Goal: Task Accomplishment & Management: Use online tool/utility

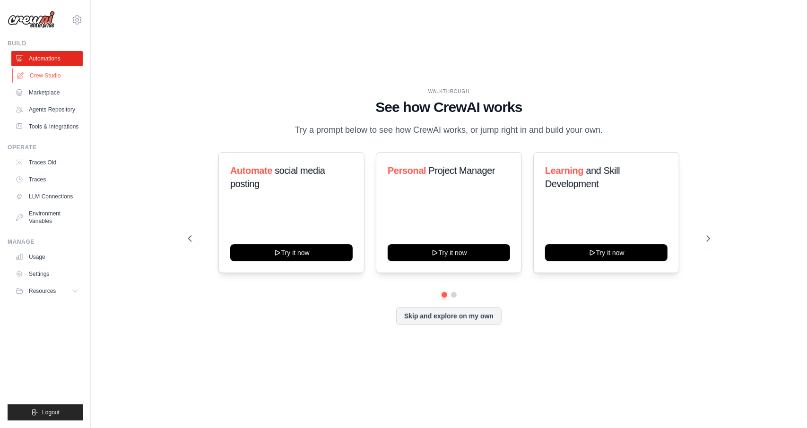
click at [61, 79] on link "Crew Studio" at bounding box center [47, 75] width 71 height 15
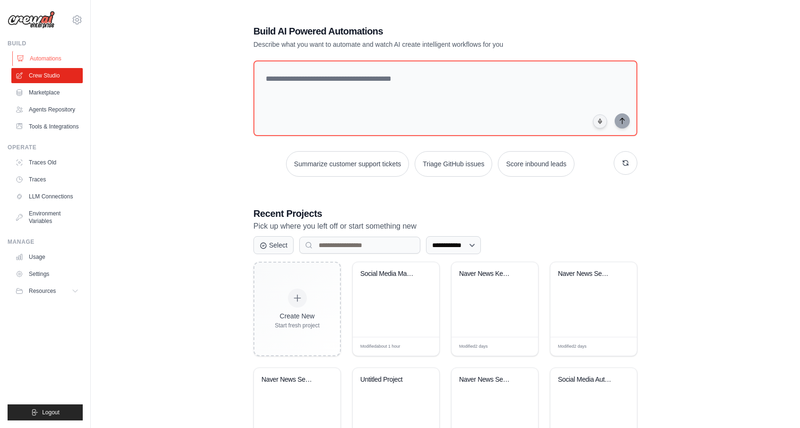
click at [67, 59] on link "Automations" at bounding box center [47, 58] width 71 height 15
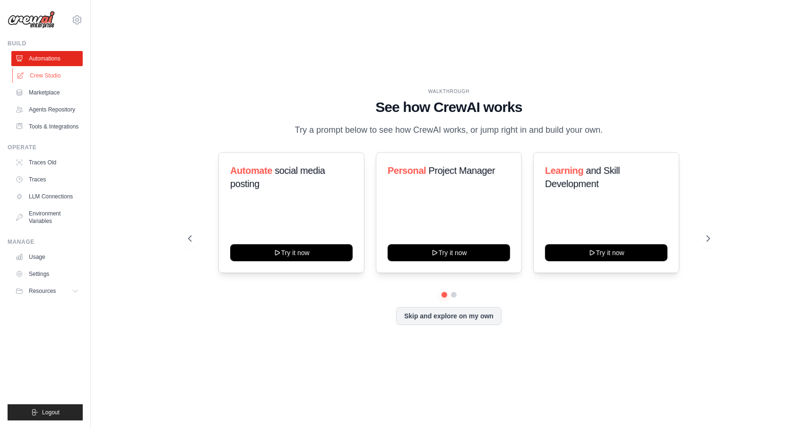
click at [56, 80] on link "Crew Studio" at bounding box center [47, 75] width 71 height 15
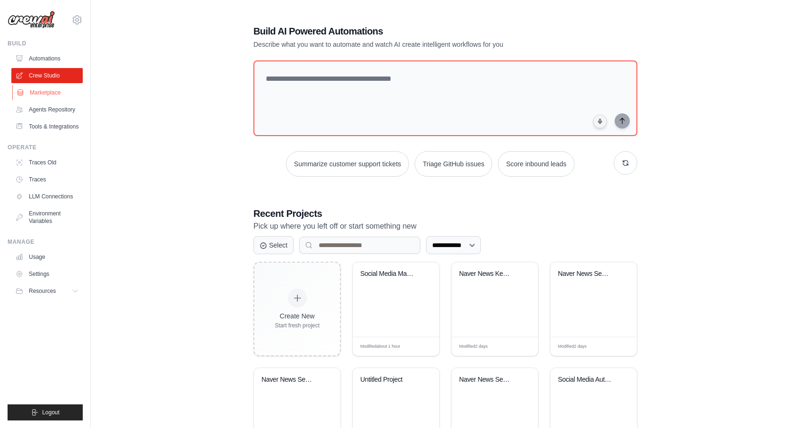
click at [53, 94] on link "Marketplace" at bounding box center [47, 92] width 71 height 15
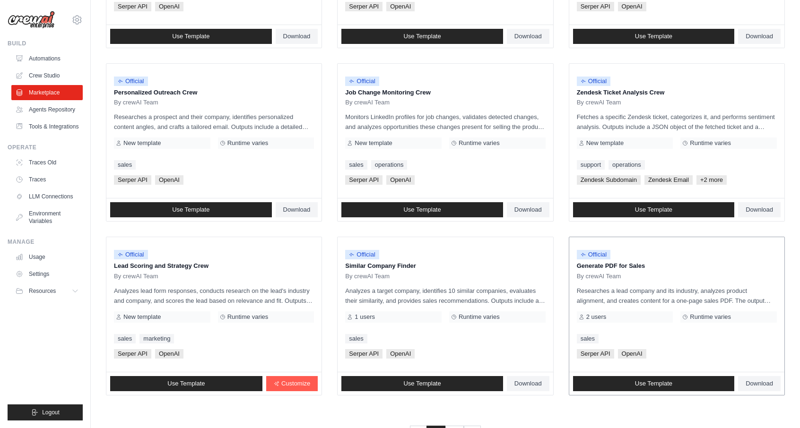
scroll to position [446, 0]
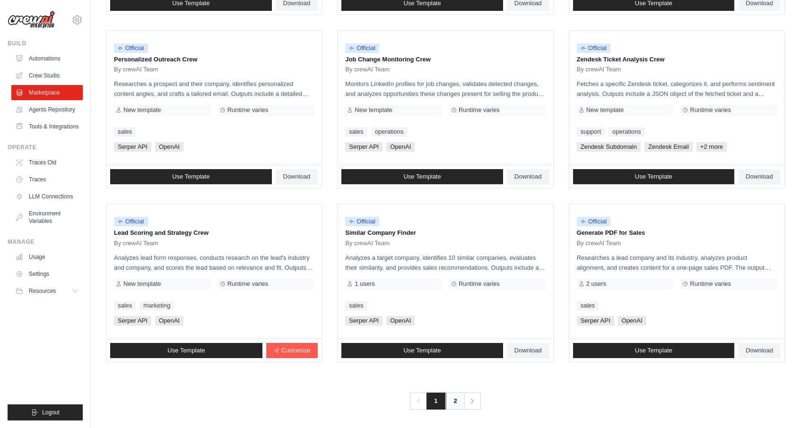
click at [454, 399] on link "2" at bounding box center [455, 401] width 19 height 17
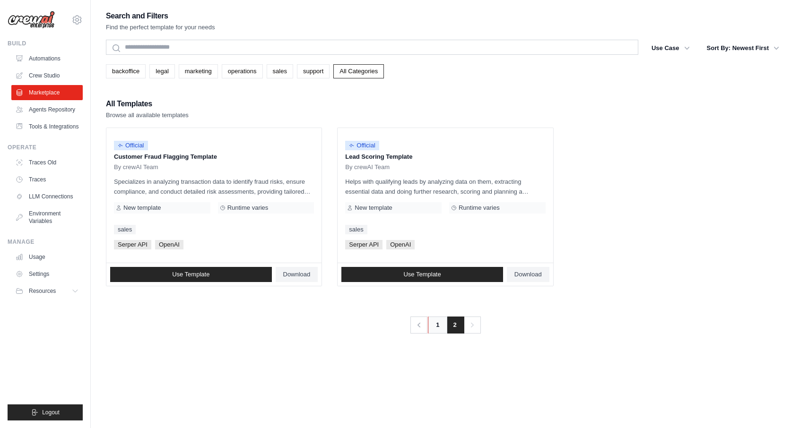
click at [438, 324] on link "1" at bounding box center [437, 325] width 19 height 17
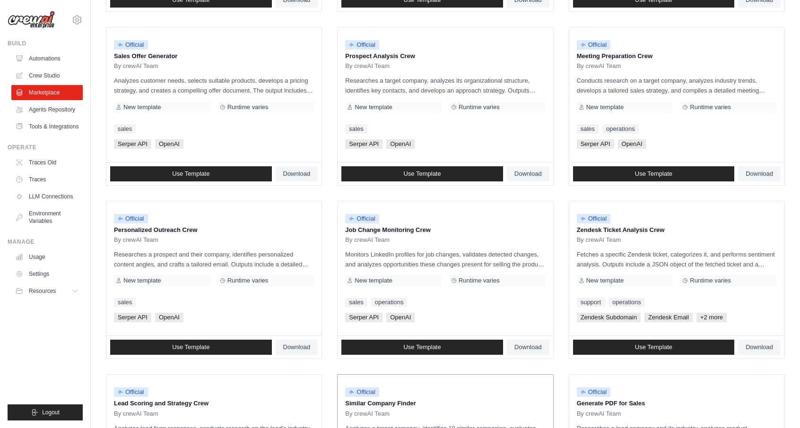
scroll to position [446, 0]
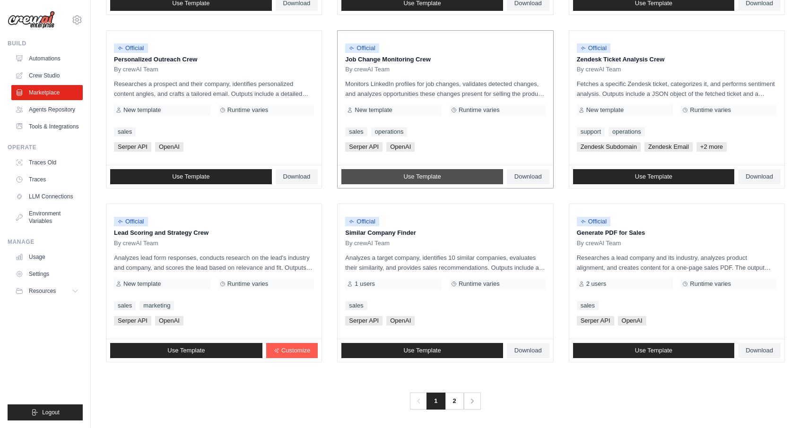
click at [435, 174] on span "Use Template" at bounding box center [421, 177] width 37 height 8
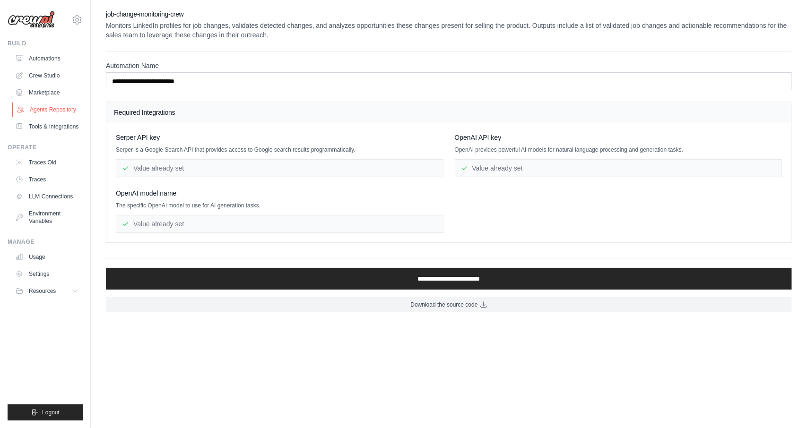
click at [48, 112] on link "Agents Repository" at bounding box center [47, 109] width 71 height 15
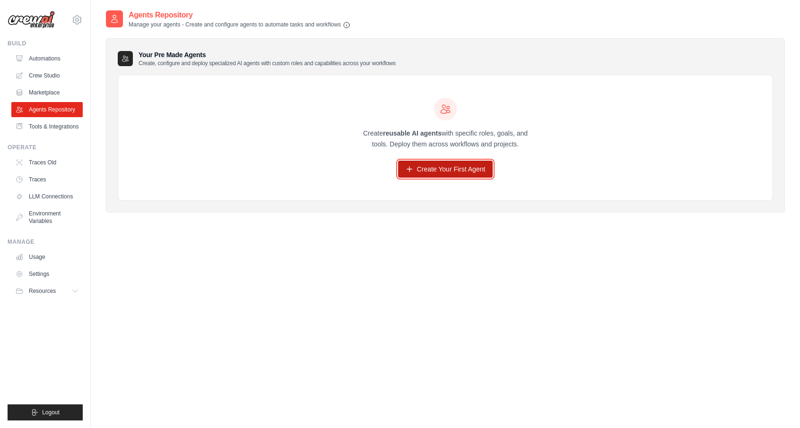
click at [438, 168] on link "Create Your First Agent" at bounding box center [445, 169] width 95 height 17
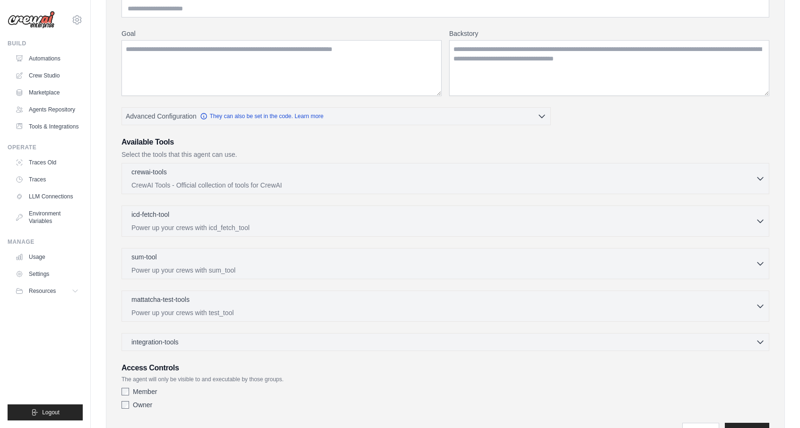
scroll to position [142, 0]
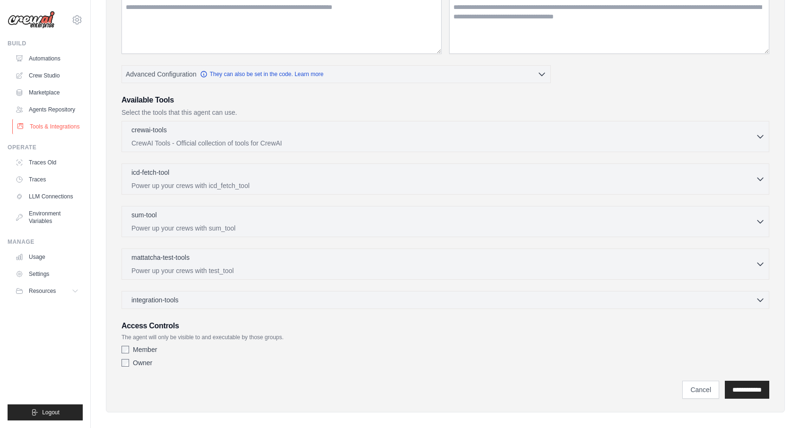
click at [44, 134] on link "Tools & Integrations" at bounding box center [47, 126] width 71 height 15
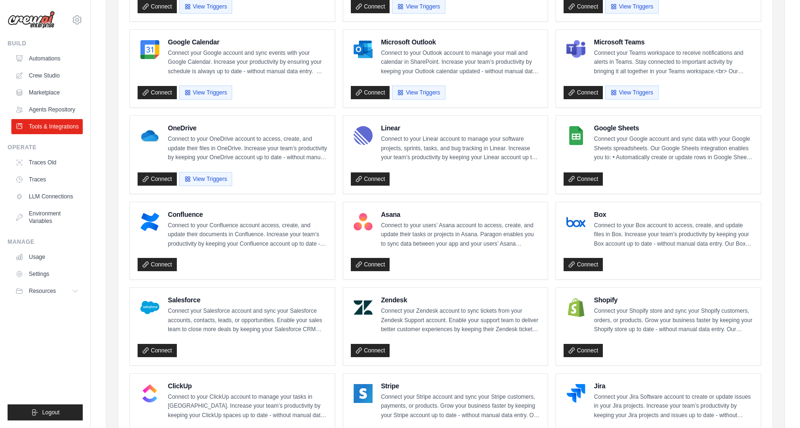
scroll to position [95, 0]
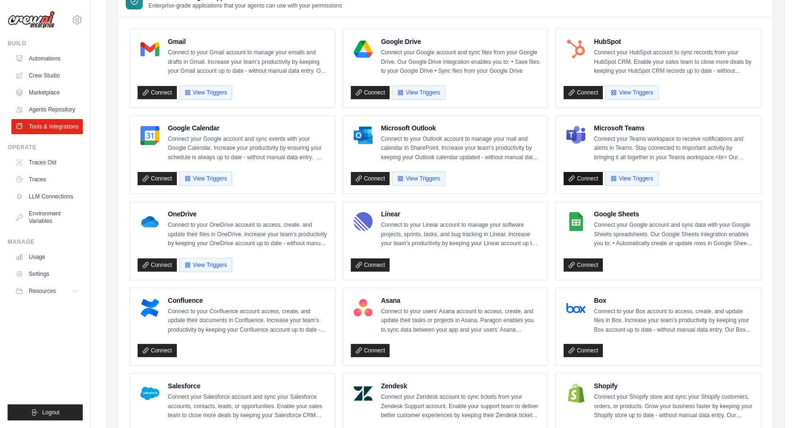
click at [585, 175] on link "Connect" at bounding box center [583, 178] width 39 height 13
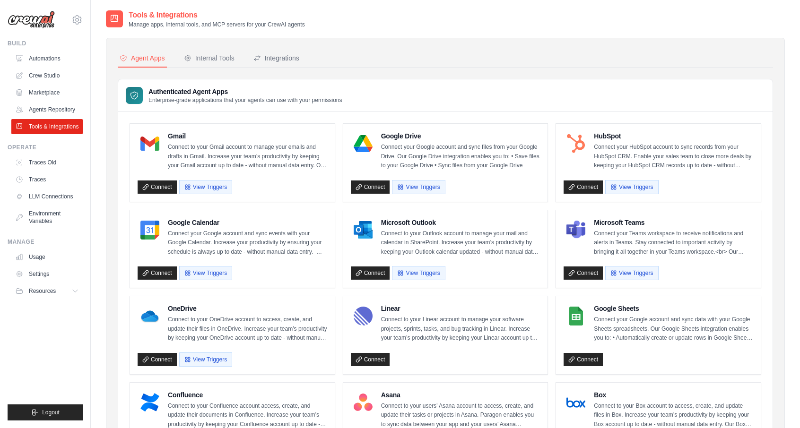
scroll to position [0, 0]
click at [53, 203] on link "LLM Connections" at bounding box center [47, 196] width 71 height 15
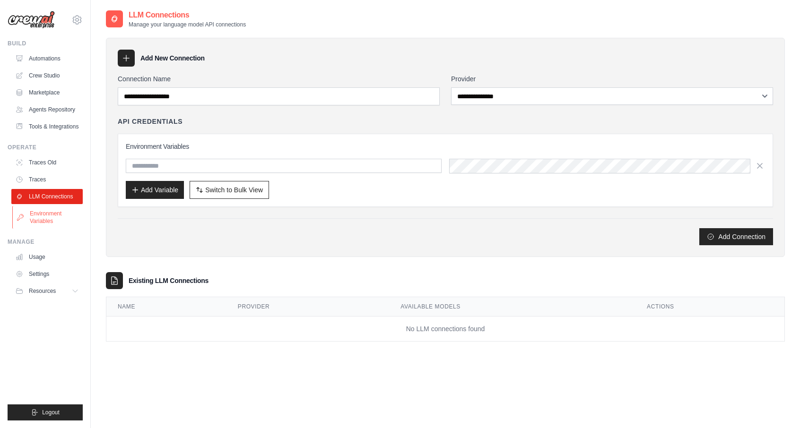
click at [52, 229] on link "Environment Variables" at bounding box center [47, 217] width 71 height 23
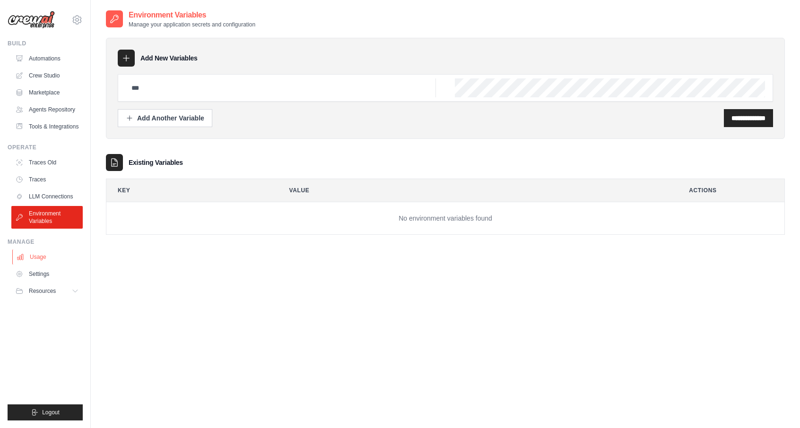
click at [42, 265] on link "Usage" at bounding box center [47, 257] width 71 height 15
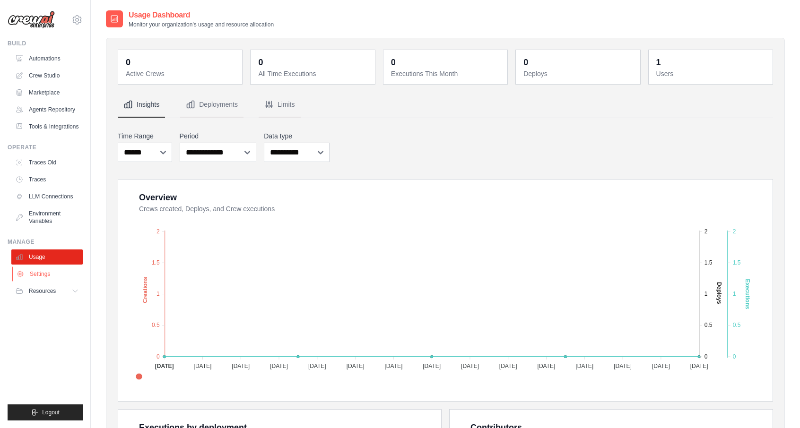
click at [39, 282] on link "Settings" at bounding box center [47, 274] width 71 height 15
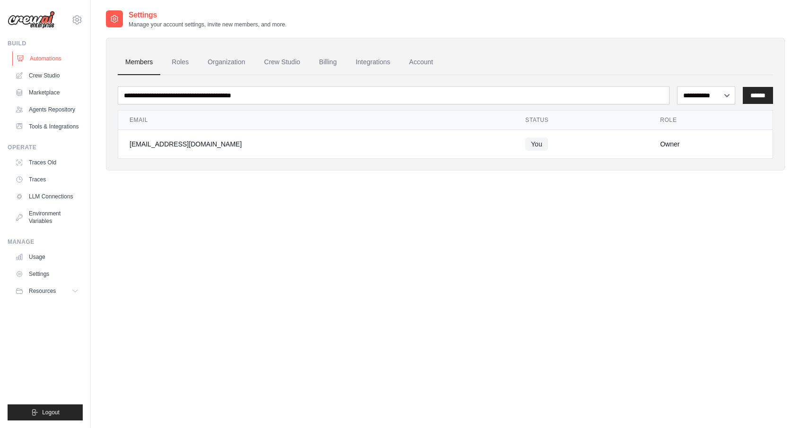
click at [56, 66] on link "Automations" at bounding box center [47, 58] width 71 height 15
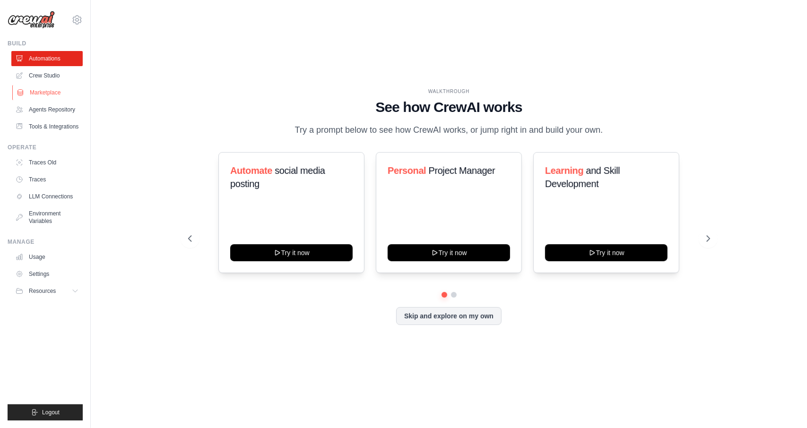
click at [52, 86] on link "Marketplace" at bounding box center [47, 92] width 71 height 15
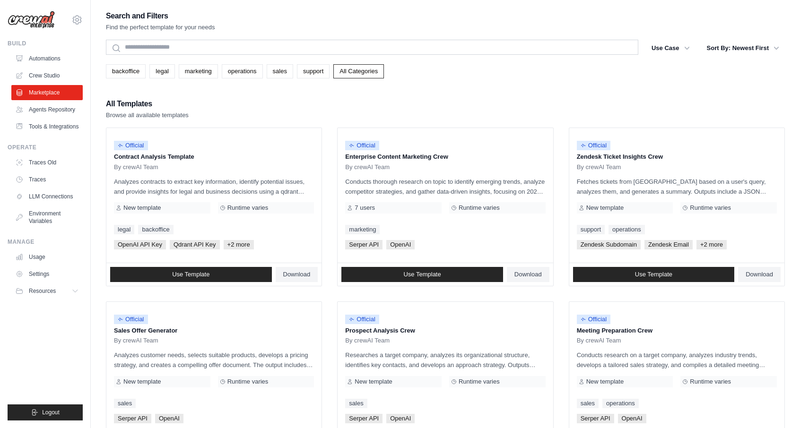
click at [59, 78] on link "Crew Studio" at bounding box center [46, 75] width 71 height 15
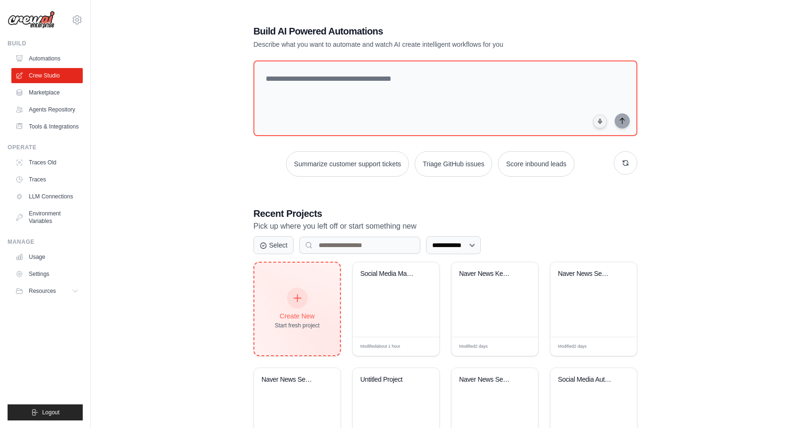
click at [309, 306] on div "Create New Start fresh project" at bounding box center [297, 309] width 45 height 41
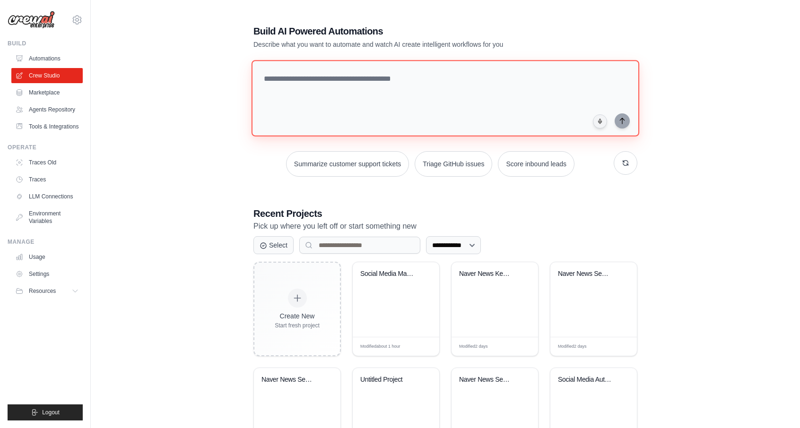
click at [364, 87] on textarea at bounding box center [446, 98] width 388 height 77
click at [36, 55] on link "Automations" at bounding box center [47, 58] width 71 height 15
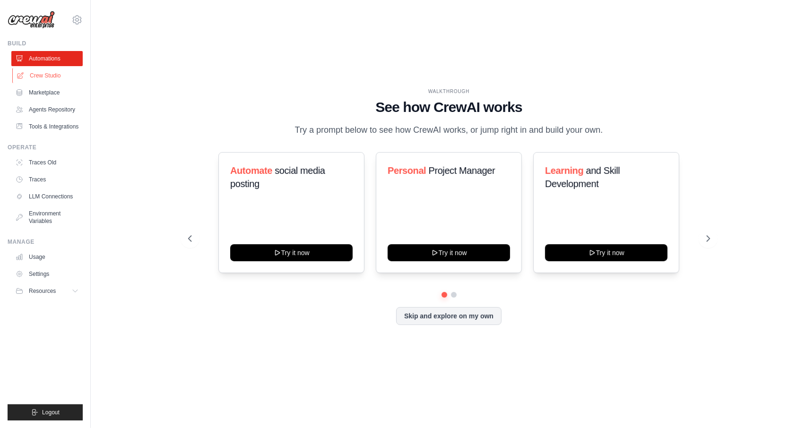
click at [53, 75] on link "Crew Studio" at bounding box center [47, 75] width 71 height 15
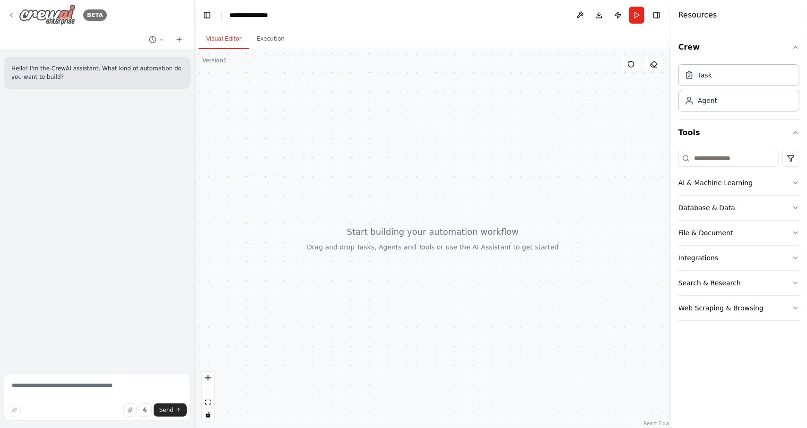
click at [71, 21] on img at bounding box center [47, 14] width 57 height 21
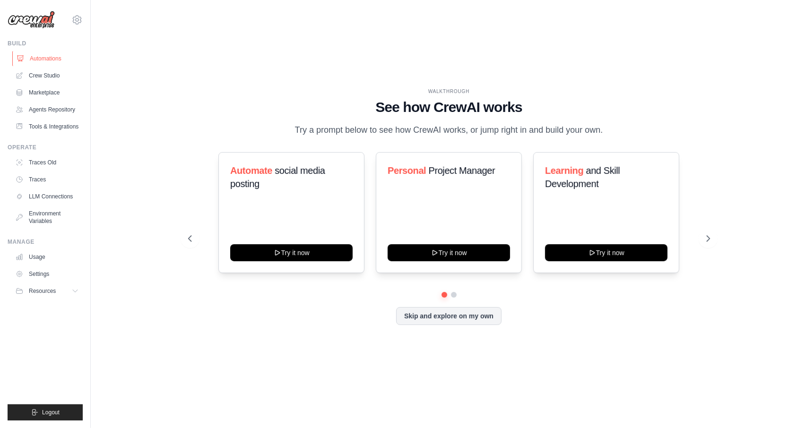
click at [46, 63] on link "Automations" at bounding box center [47, 58] width 71 height 15
click at [448, 99] on h1 "See how CrewAI works" at bounding box center [449, 107] width 522 height 17
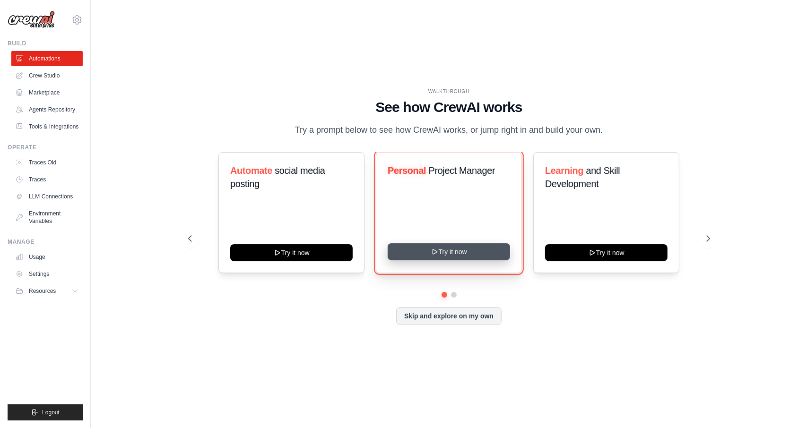
click at [442, 261] on button "Try it now" at bounding box center [449, 252] width 122 height 17
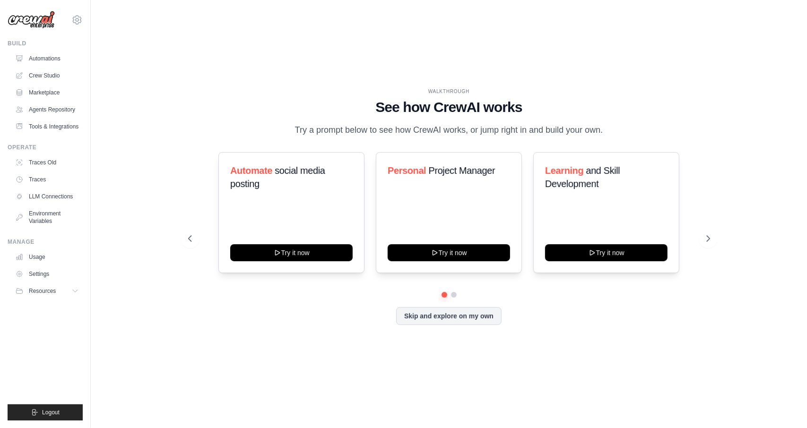
click at [466, 123] on p "Try a prompt below to see how CrewAI works, or jump right in and build your own." at bounding box center [449, 130] width 318 height 14
click at [463, 324] on button "Skip and explore on my own" at bounding box center [448, 315] width 105 height 18
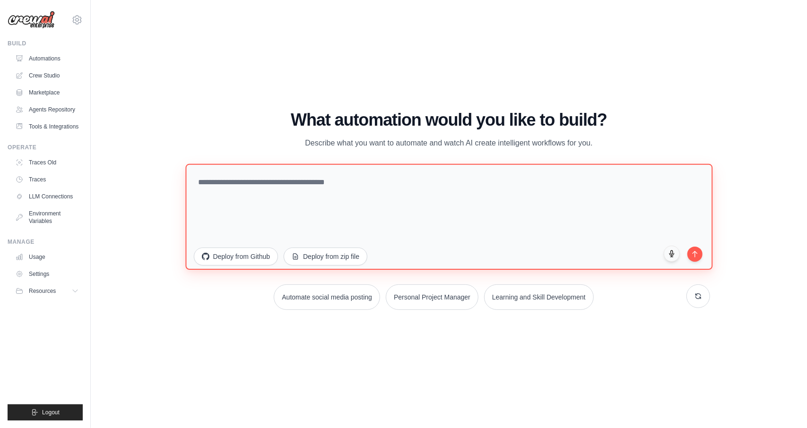
click at [326, 184] on textarea at bounding box center [448, 217] width 527 height 106
click at [438, 187] on textarea at bounding box center [448, 217] width 527 height 106
paste textarea "**********"
type textarea "**********"
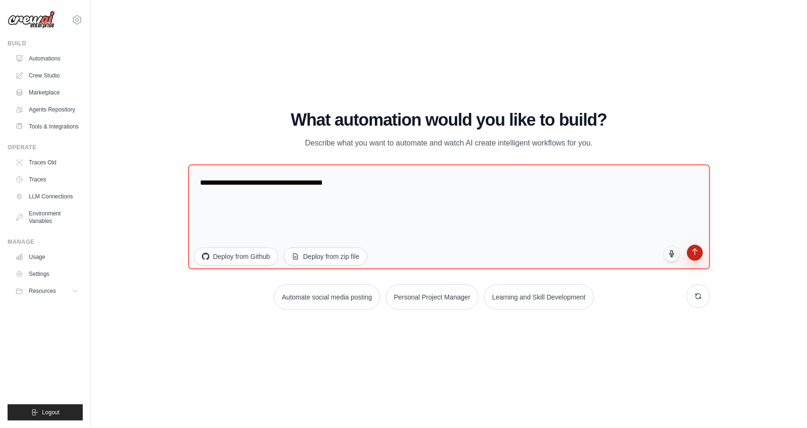
click at [695, 254] on icon "submit" at bounding box center [695, 252] width 5 height 6
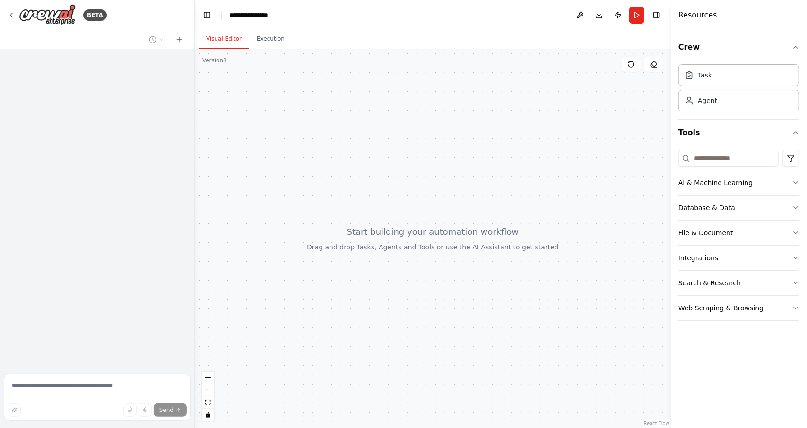
click at [44, 406] on div "Send" at bounding box center [97, 410] width 179 height 13
drag, startPoint x: 40, startPoint y: 413, endPoint x: 56, endPoint y: 414, distance: 16.1
click at [43, 413] on div "Send" at bounding box center [97, 410] width 179 height 13
click at [56, 414] on div "Send" at bounding box center [97, 410] width 179 height 13
drag, startPoint x: 61, startPoint y: 413, endPoint x: 65, endPoint y: 414, distance: 4.8
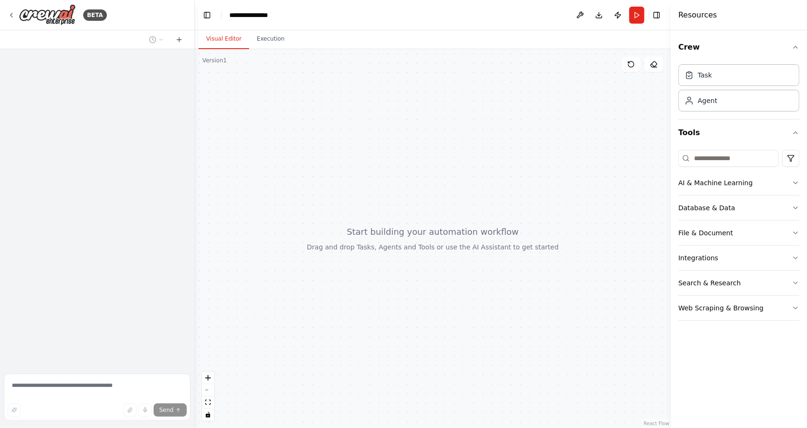
click at [61, 413] on div "Send" at bounding box center [97, 410] width 179 height 13
drag, startPoint x: 65, startPoint y: 414, endPoint x: 79, endPoint y: 403, distance: 16.8
click at [65, 414] on div "Send" at bounding box center [97, 410] width 179 height 13
click at [188, 80] on div at bounding box center [97, 209] width 194 height 321
click at [165, 87] on div at bounding box center [97, 209] width 194 height 321
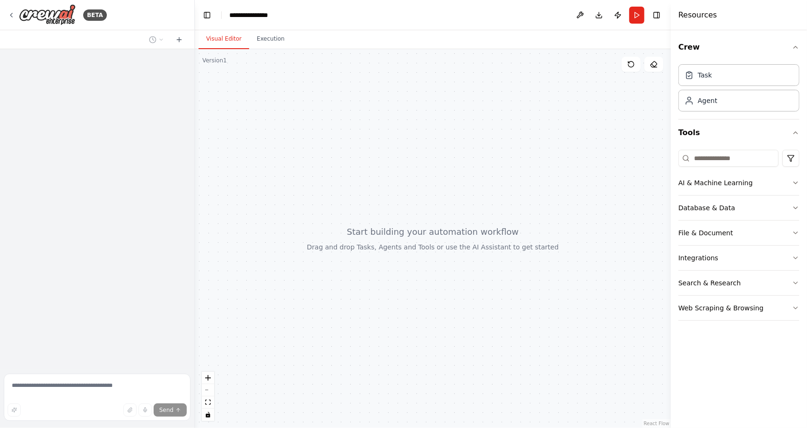
click at [171, 60] on div at bounding box center [97, 209] width 194 height 321
drag, startPoint x: 167, startPoint y: 57, endPoint x: 128, endPoint y: 95, distance: 54.9
click at [166, 58] on div at bounding box center [97, 209] width 194 height 321
drag, startPoint x: 111, startPoint y: 114, endPoint x: 101, endPoint y: 141, distance: 28.6
click at [103, 122] on div at bounding box center [97, 209] width 194 height 321
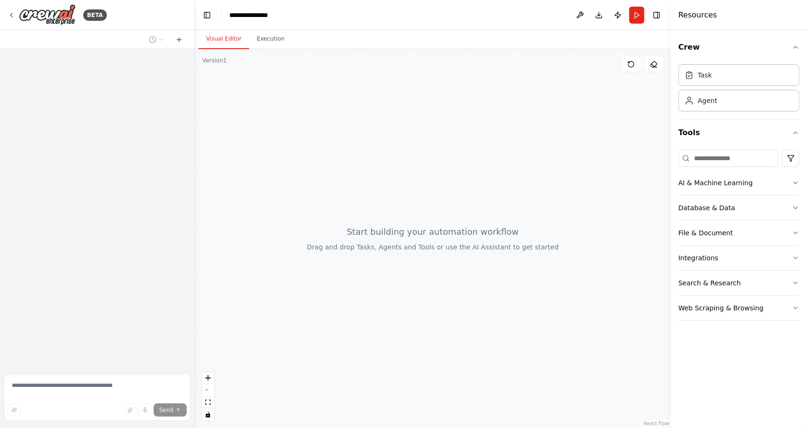
drag, startPoint x: 100, startPoint y: 144, endPoint x: 151, endPoint y: 136, distance: 51.8
click at [100, 145] on div at bounding box center [97, 209] width 194 height 321
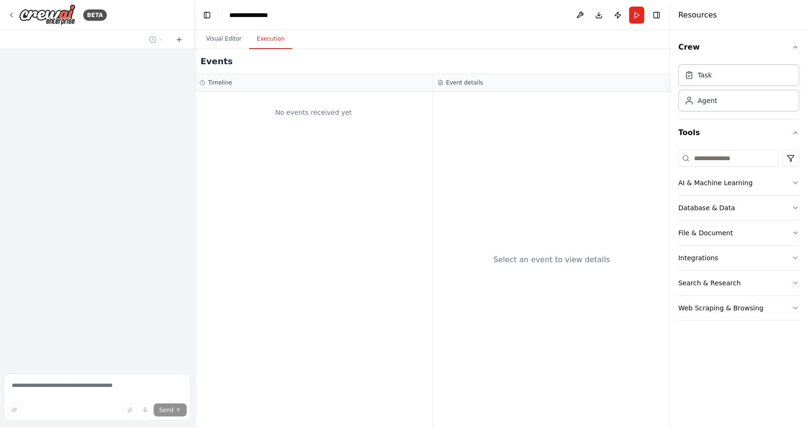
click at [258, 42] on button "Execution" at bounding box center [270, 39] width 43 height 20
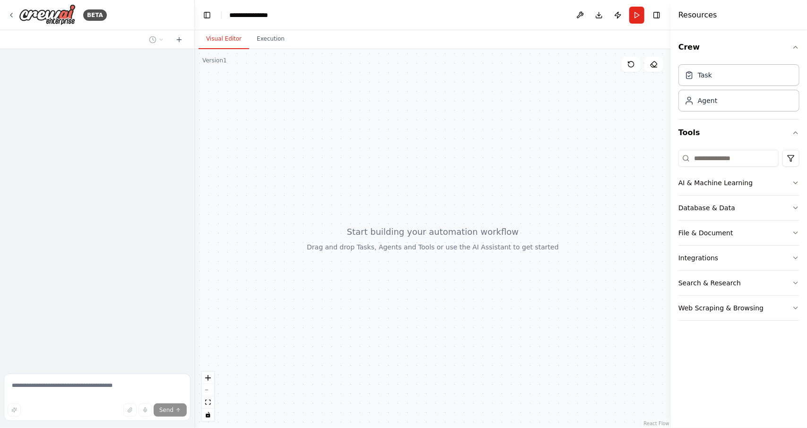
click at [224, 40] on button "Visual Editor" at bounding box center [224, 39] width 51 height 20
click at [224, 62] on div "Version 1" at bounding box center [214, 61] width 25 height 8
click at [222, 66] on div at bounding box center [433, 238] width 476 height 379
drag, startPoint x: 387, startPoint y: 283, endPoint x: 407, endPoint y: 270, distance: 23.8
click at [393, 281] on div at bounding box center [433, 238] width 476 height 379
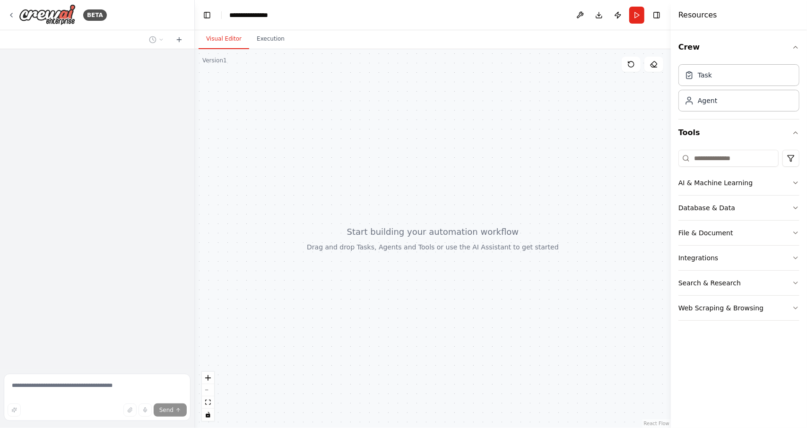
click at [407, 269] on div at bounding box center [433, 238] width 476 height 379
click at [0, 114] on button "Toggle Sidebar" at bounding box center [0, 214] width 8 height 428
click at [640, 17] on button "Run" at bounding box center [636, 15] width 15 height 17
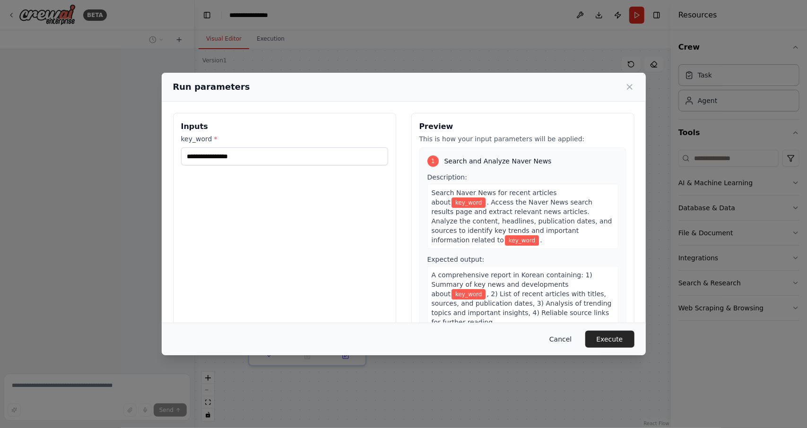
click at [570, 342] on button "Cancel" at bounding box center [560, 339] width 37 height 17
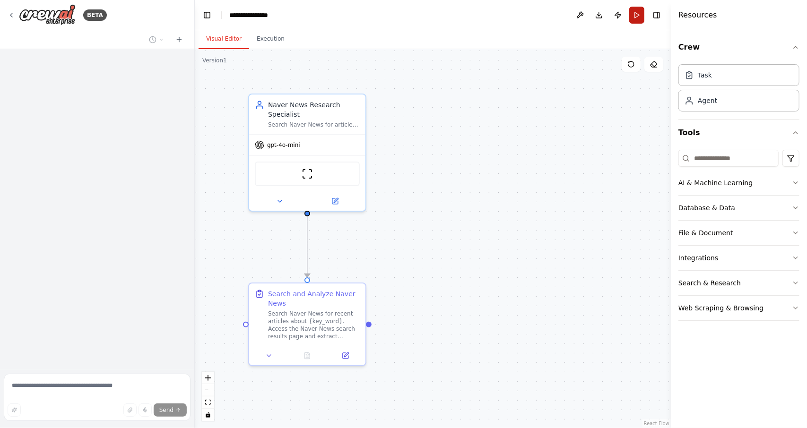
click at [634, 10] on button "Run" at bounding box center [636, 15] width 15 height 17
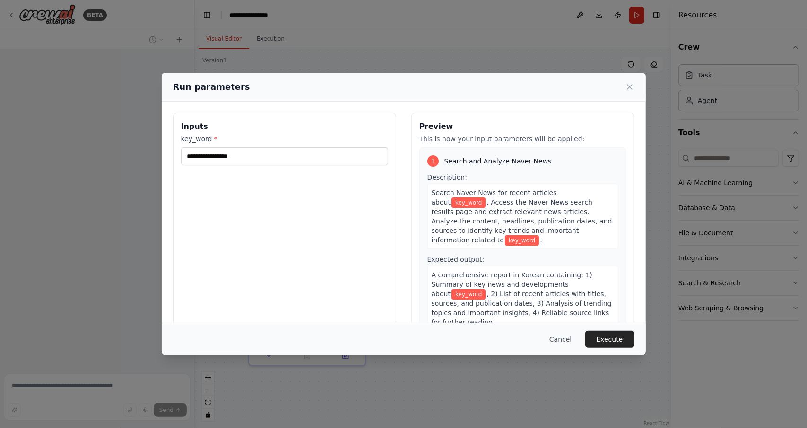
click at [260, 166] on div "Inputs key_word *" at bounding box center [284, 225] width 223 height 224
click at [268, 156] on input "key_word *" at bounding box center [284, 157] width 207 height 18
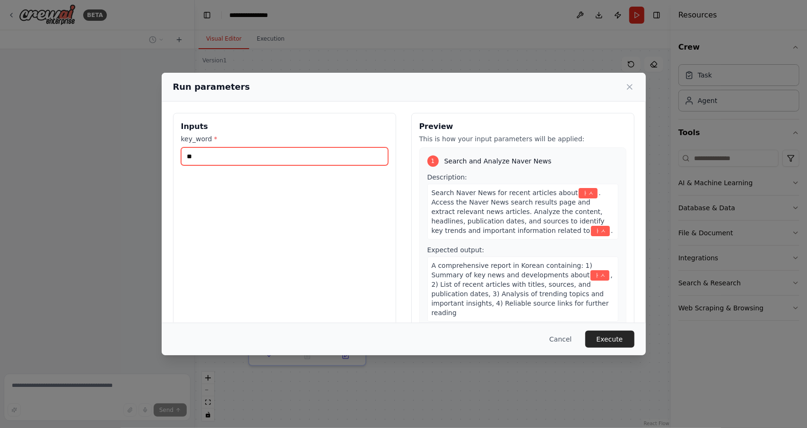
type input "*"
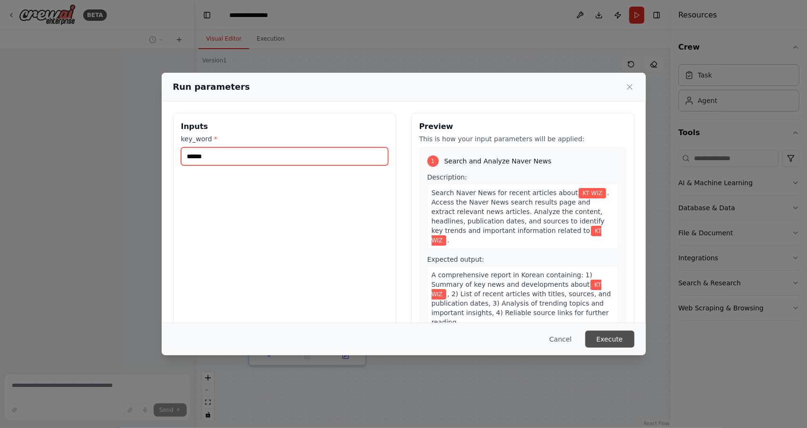
type input "******"
click at [621, 336] on button "Execute" at bounding box center [610, 339] width 49 height 17
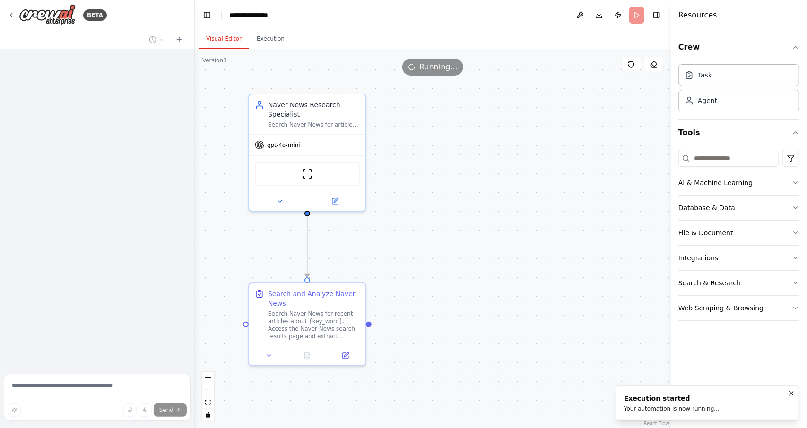
click at [217, 36] on button "Visual Editor" at bounding box center [224, 39] width 51 height 20
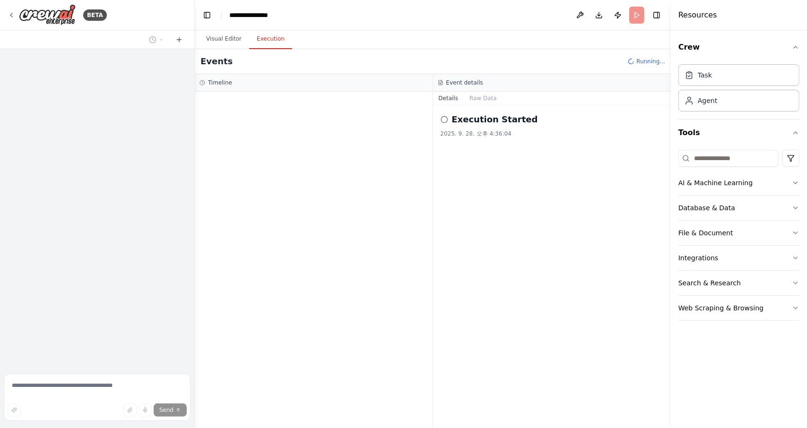
click at [279, 44] on button "Execution" at bounding box center [270, 39] width 43 height 20
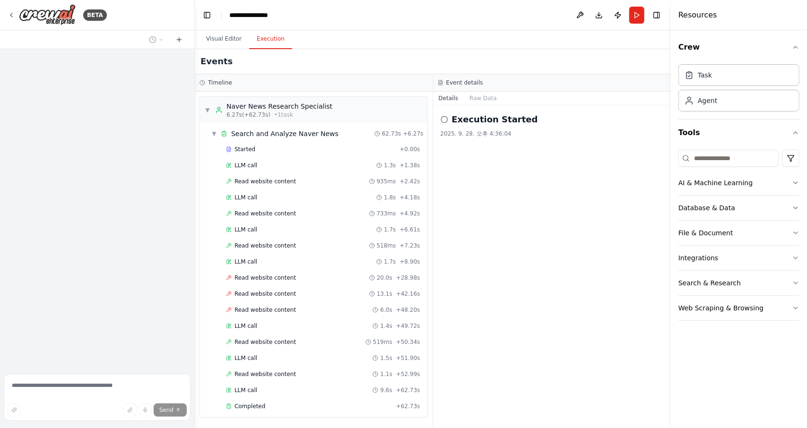
click at [259, 410] on div "Started + 0.00s LLM call 1.3s + 1.38s Read website content 935ms + 2.42s LLM ca…" at bounding box center [318, 278] width 220 height 273
click at [256, 403] on span "Completed" at bounding box center [250, 407] width 31 height 8
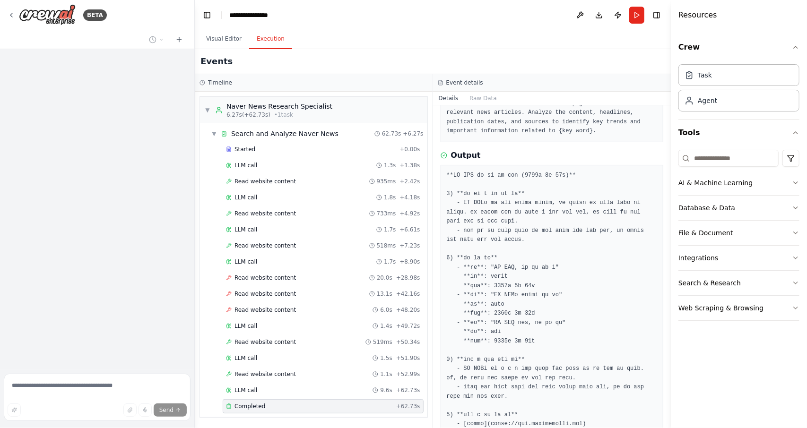
scroll to position [132, 0]
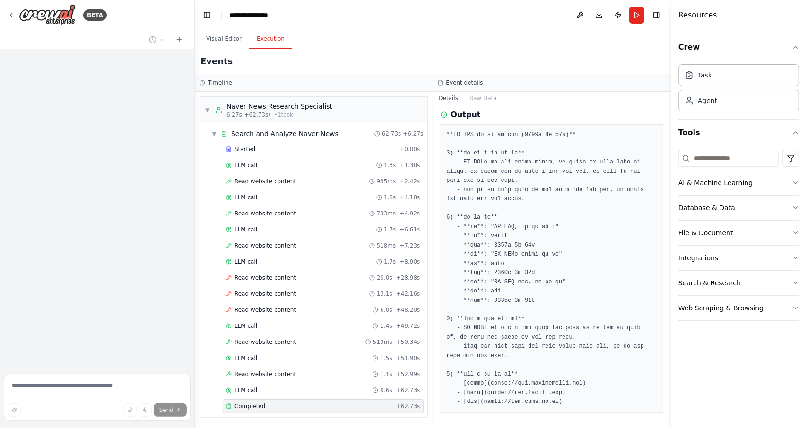
click at [472, 286] on pre at bounding box center [552, 269] width 211 height 277
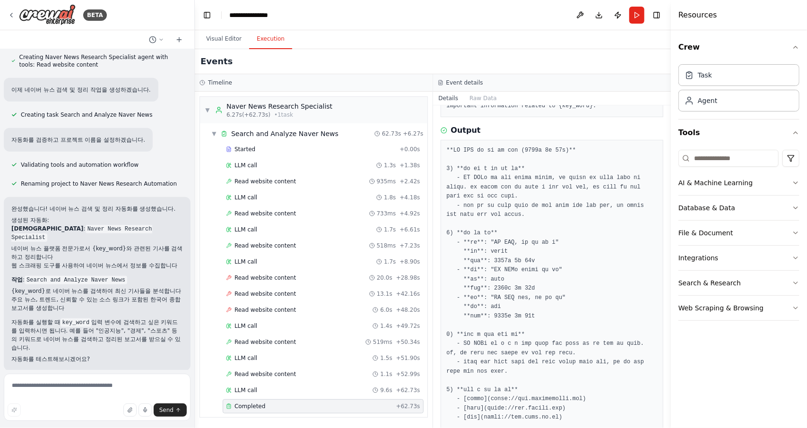
scroll to position [85, 0]
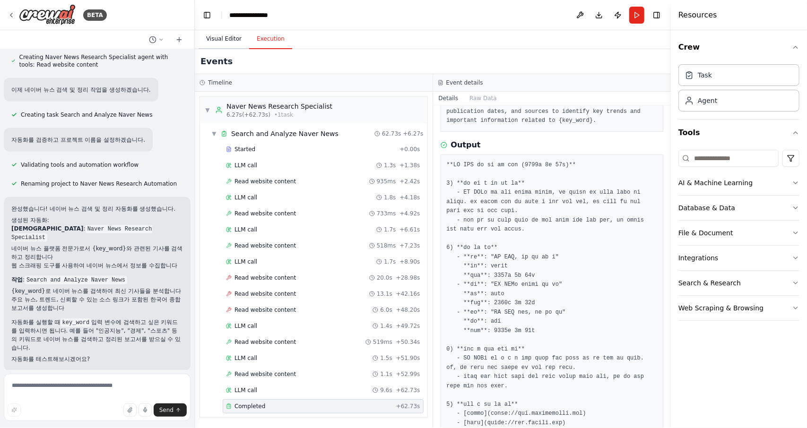
click at [219, 36] on button "Visual Editor" at bounding box center [224, 39] width 51 height 20
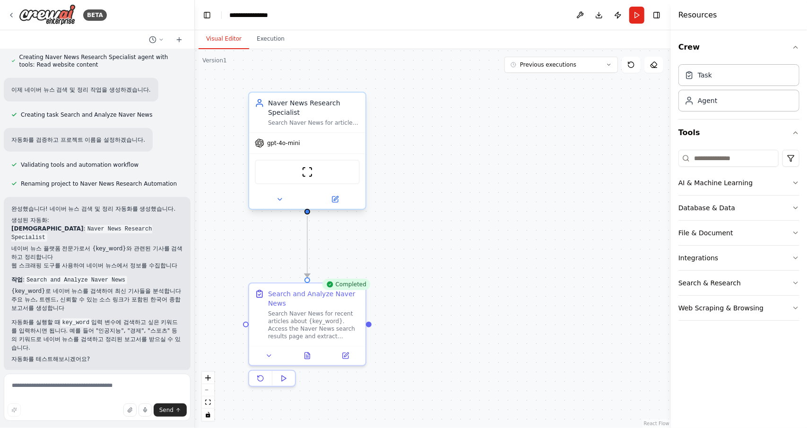
click at [326, 129] on div "Naver News Research Specialist Search Naver News for articles related to {key_w…" at bounding box center [307, 113] width 116 height 40
click at [317, 306] on div "Search and Analyze Naver News" at bounding box center [314, 297] width 92 height 19
click at [331, 110] on div "Naver News Research Specialist" at bounding box center [314, 107] width 92 height 19
click at [364, 149] on div "gpt-4o-mini" at bounding box center [307, 143] width 116 height 21
drag, startPoint x: 604, startPoint y: 184, endPoint x: 530, endPoint y: 122, distance: 97.1
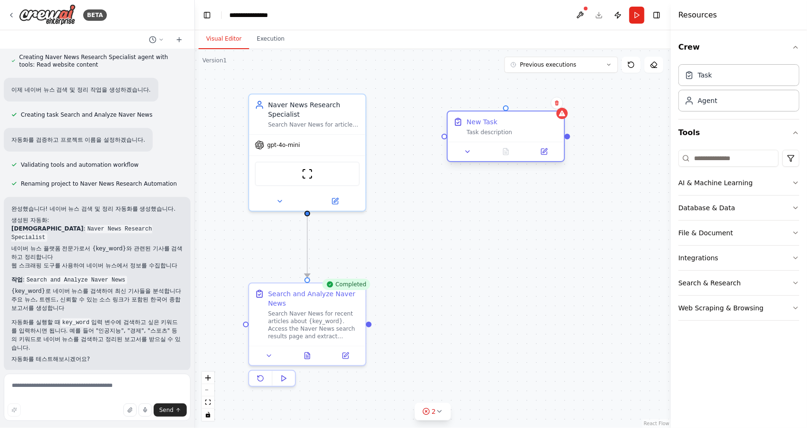
click at [530, 122] on div "New Task Task description" at bounding box center [506, 127] width 116 height 30
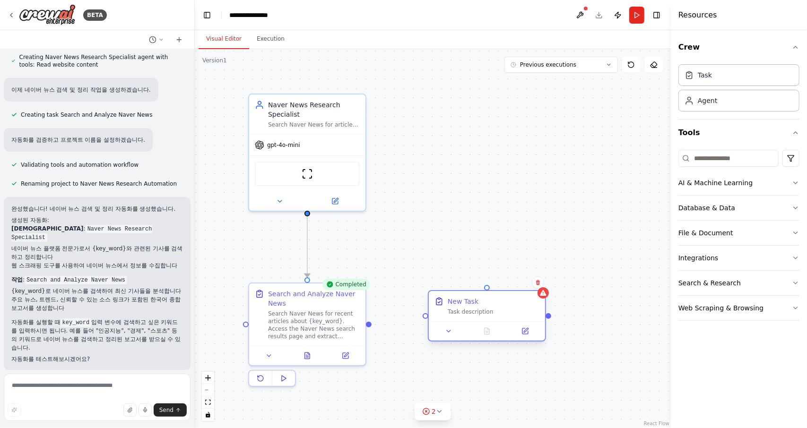
drag, startPoint x: 499, startPoint y: 136, endPoint x: 478, endPoint y: 307, distance: 172.6
click at [478, 307] on div "New Task Task description" at bounding box center [494, 306] width 92 height 19
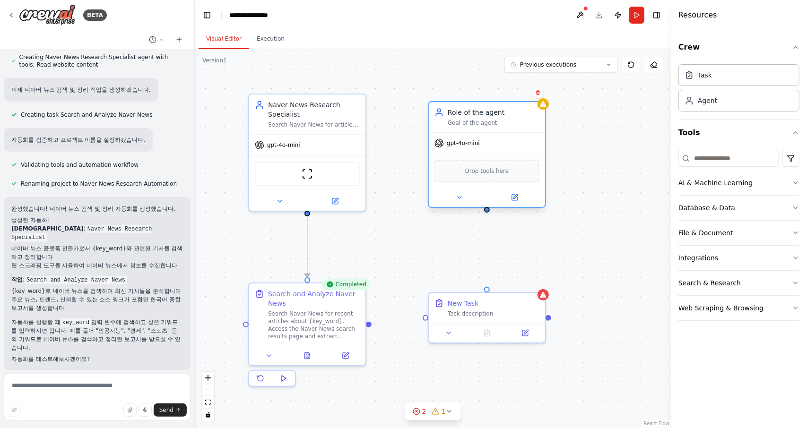
drag, startPoint x: 552, startPoint y: 135, endPoint x: 492, endPoint y: 114, distance: 63.6
click at [492, 114] on div "Role of the agent" at bounding box center [494, 112] width 92 height 9
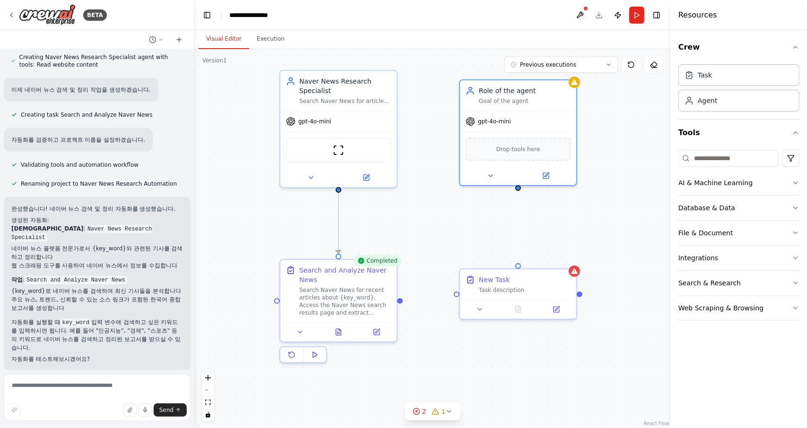
drag, startPoint x: 489, startPoint y: 216, endPoint x: 520, endPoint y: 192, distance: 39.2
click at [520, 192] on div ".deletable-edge-delete-btn { width: 20px; height: 20px; border: 0px solid #ffff…" at bounding box center [433, 238] width 476 height 379
click at [521, 195] on div ".deletable-edge-delete-btn { width: 20px; height: 20px; border: 0px solid #ffff…" at bounding box center [433, 238] width 476 height 379
click at [519, 192] on div ".deletable-edge-delete-btn { width: 20px; height: 20px; border: 0px solid #ffff…" at bounding box center [433, 238] width 476 height 379
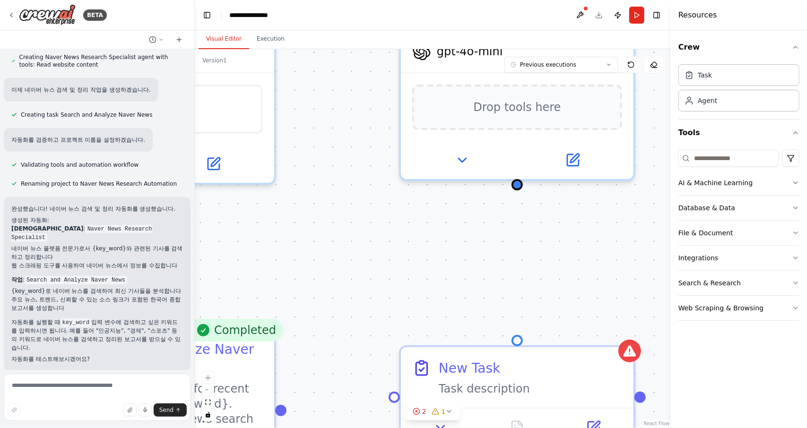
click at [518, 310] on div ".deletable-edge-delete-btn { width: 20px; height: 20px; border: 0px solid #ffff…" at bounding box center [433, 238] width 476 height 379
click at [520, 261] on div ".deletable-edge-delete-btn { width: 20px; height: 20px; border: 0px solid #ffff…" at bounding box center [433, 238] width 476 height 379
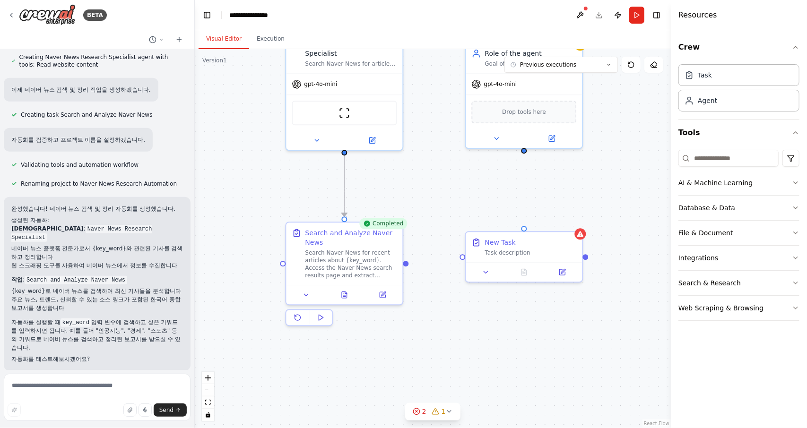
drag, startPoint x: 519, startPoint y: 290, endPoint x: 525, endPoint y: 224, distance: 66.5
click at [525, 224] on div ".deletable-edge-delete-btn { width: 20px; height: 20px; border: 0px solid #ffff…" at bounding box center [433, 238] width 476 height 379
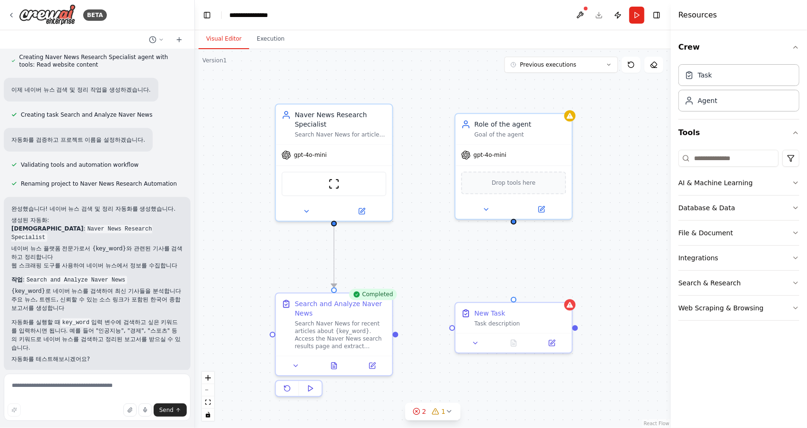
drag, startPoint x: 526, startPoint y: 227, endPoint x: 499, endPoint y: 295, distance: 72.6
click at [516, 287] on div ".deletable-edge-delete-btn { width: 20px; height: 20px; border: 0px solid #ffff…" at bounding box center [433, 238] width 476 height 379
click at [394, 337] on div ".deletable-edge-delete-btn { width: 20px; height: 20px; border: 0px solid #ffff…" at bounding box center [433, 238] width 476 height 379
drag, startPoint x: 395, startPoint y: 335, endPoint x: 453, endPoint y: 331, distance: 57.9
click at [453, 331] on div ".deletable-edge-delete-btn { width: 20px; height: 20px; border: 0px solid #ffff…" at bounding box center [433, 238] width 476 height 379
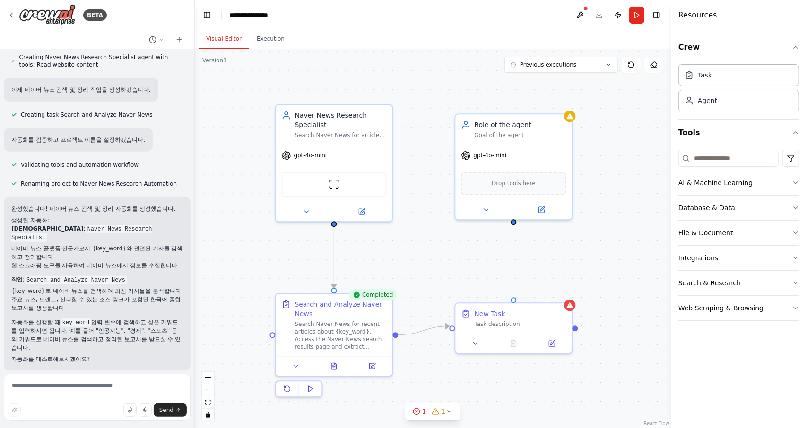
click at [523, 390] on div ".deletable-edge-delete-btn { width: 20px; height: 20px; border: 0px solid #ffff…" at bounding box center [433, 238] width 476 height 379
click at [509, 327] on div "Task description" at bounding box center [520, 325] width 92 height 8
click at [504, 307] on div "New Task Task description" at bounding box center [513, 319] width 116 height 30
drag, startPoint x: 504, startPoint y: 307, endPoint x: 489, endPoint y: 312, distance: 15.3
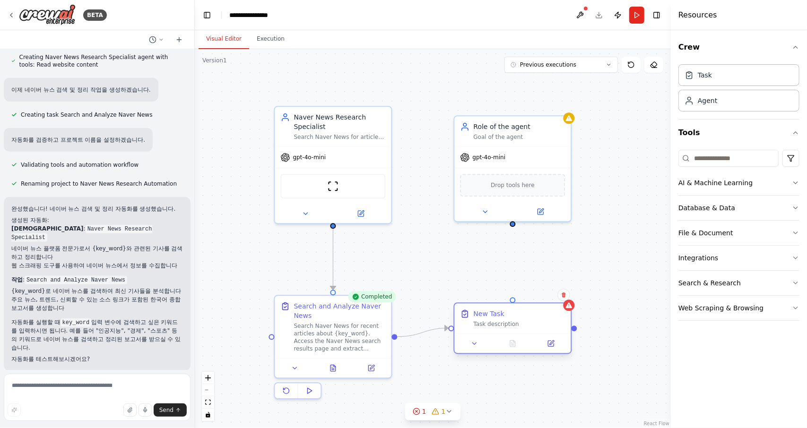
click at [489, 312] on div "New Task" at bounding box center [489, 313] width 31 height 9
click at [568, 297] on button at bounding box center [564, 295] width 12 height 12
click at [563, 295] on icon at bounding box center [564, 295] width 4 height 5
click at [546, 293] on button "Confirm" at bounding box center [537, 294] width 34 height 11
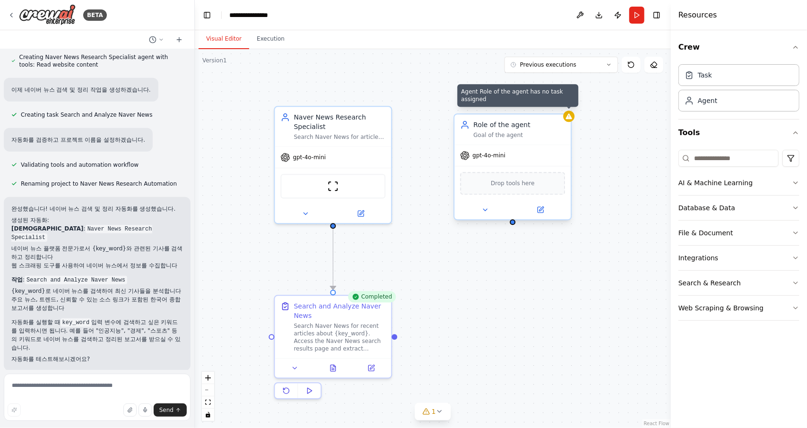
click at [572, 118] on icon at bounding box center [569, 117] width 6 height 6
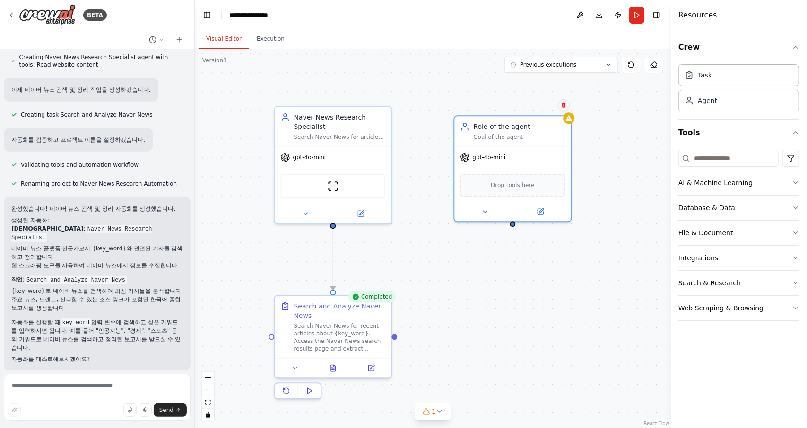
click at [565, 111] on button at bounding box center [564, 105] width 12 height 12
click at [536, 107] on button "Confirm" at bounding box center [537, 104] width 34 height 11
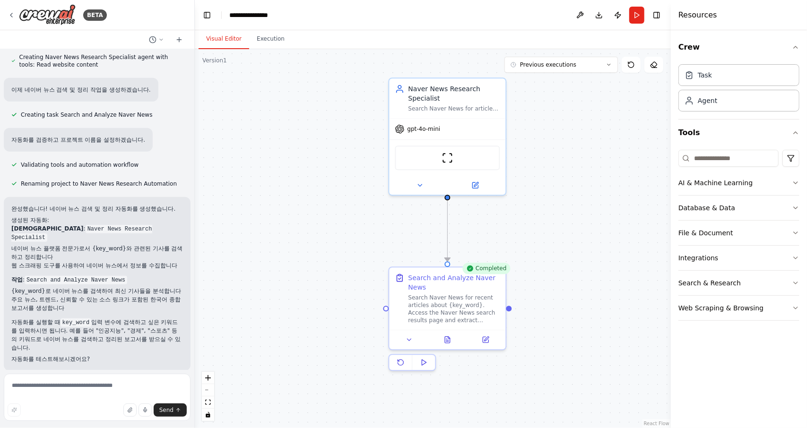
drag, startPoint x: 571, startPoint y: 328, endPoint x: 655, endPoint y: 306, distance: 86.6
click at [655, 306] on div ".deletable-edge-delete-btn { width: 20px; height: 20px; border: 0px solid #ffff…" at bounding box center [433, 238] width 476 height 379
drag, startPoint x: 647, startPoint y: 306, endPoint x: 638, endPoint y: 308, distance: 9.2
click at [643, 308] on div ".deletable-edge-delete-btn { width: 20px; height: 20px; border: 0px solid #ffff…" at bounding box center [433, 238] width 476 height 379
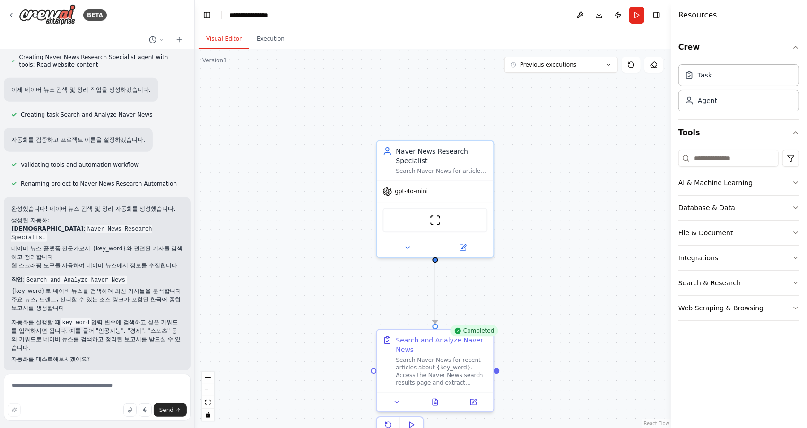
drag, startPoint x: 607, startPoint y: 219, endPoint x: 598, endPoint y: 280, distance: 62.1
click at [598, 280] on div ".deletable-edge-delete-btn { width: 20px; height: 20px; border: 0px solid #ffff…" at bounding box center [433, 238] width 476 height 379
click at [437, 370] on div "Search Naver News for recent articles about {key_word}. Access the Naver News s…" at bounding box center [442, 371] width 92 height 30
click at [441, 181] on div "gpt-4o-mini" at bounding box center [435, 190] width 116 height 21
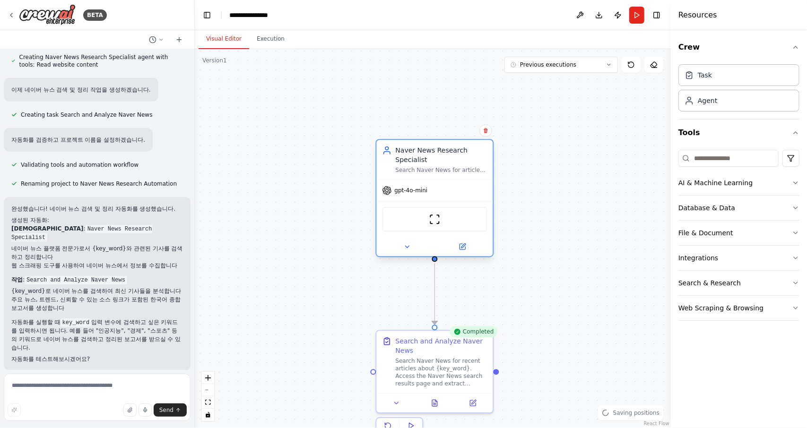
click at [419, 170] on div "Search Naver News for articles related to {key_word} and organize the findings …" at bounding box center [442, 170] width 92 height 8
click at [434, 229] on div "ScrapeWebsiteTool" at bounding box center [435, 219] width 105 height 25
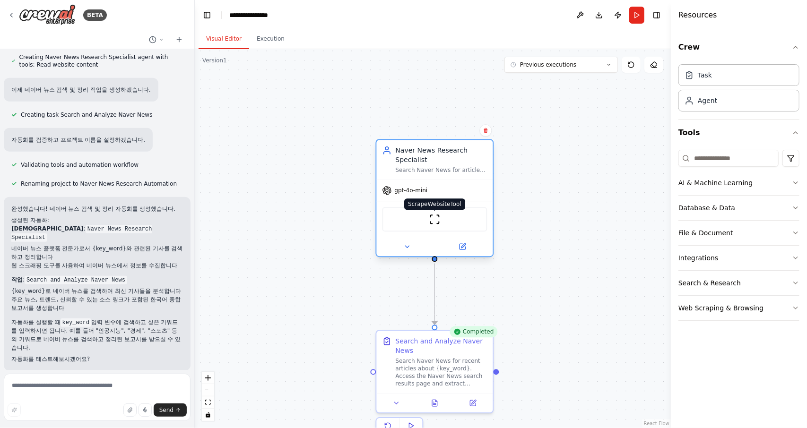
click at [435, 220] on img at bounding box center [434, 219] width 11 height 11
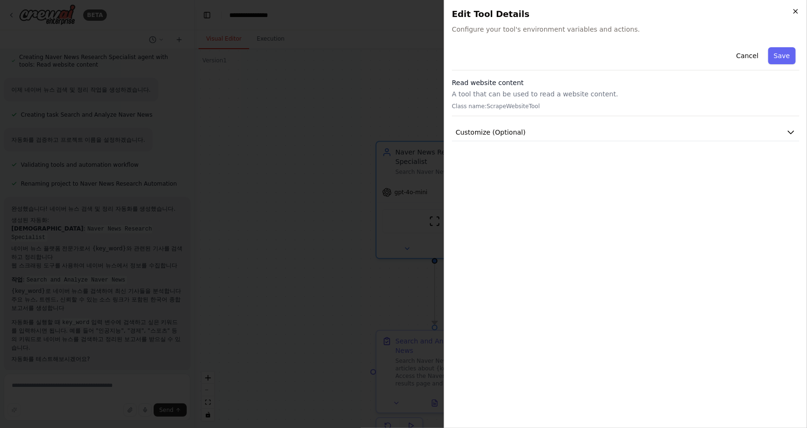
click at [796, 12] on icon "button" at bounding box center [796, 11] width 4 height 4
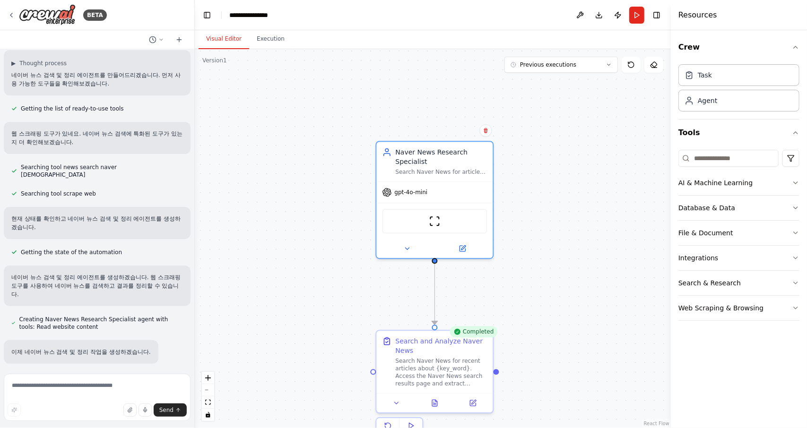
scroll to position [0, 0]
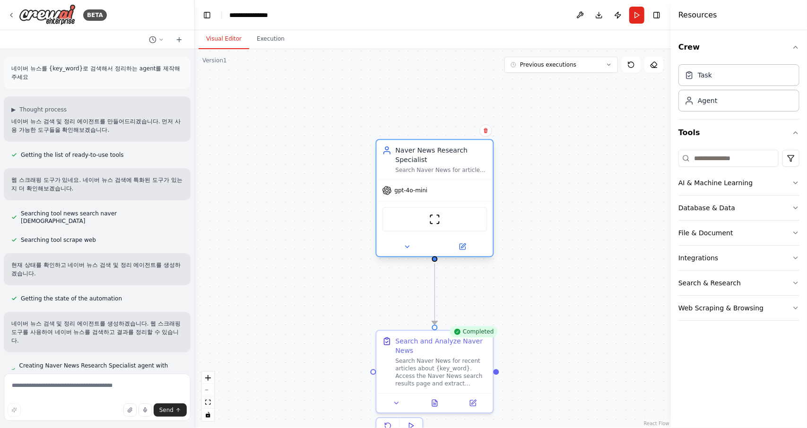
click at [457, 204] on div "ScrapeWebsiteTool" at bounding box center [435, 219] width 116 height 36
click at [464, 252] on div at bounding box center [435, 246] width 116 height 19
click at [464, 244] on icon at bounding box center [463, 246] width 4 height 4
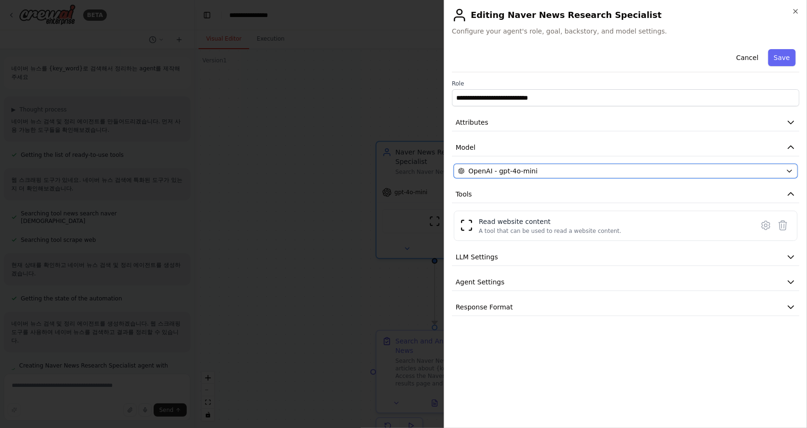
click at [761, 177] on button "OpenAI - gpt-4o-mini" at bounding box center [626, 171] width 344 height 14
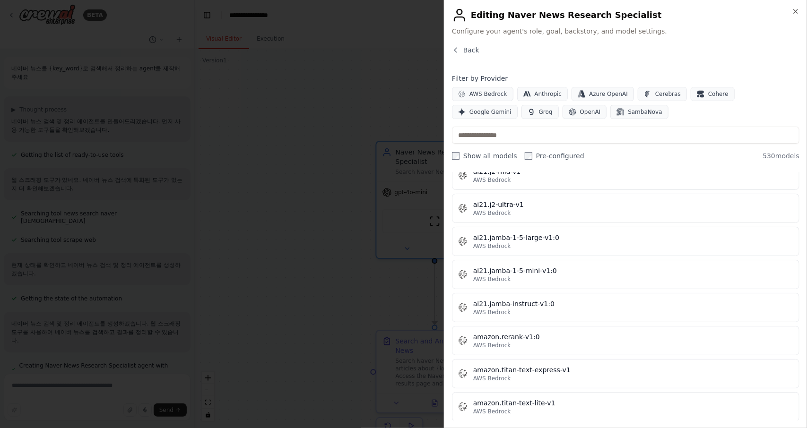
scroll to position [473, 0]
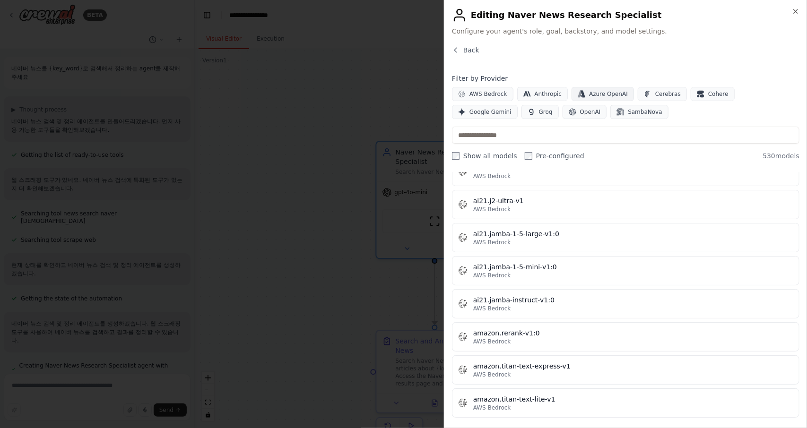
click at [603, 95] on span "Azure OpenAI" at bounding box center [608, 94] width 39 height 8
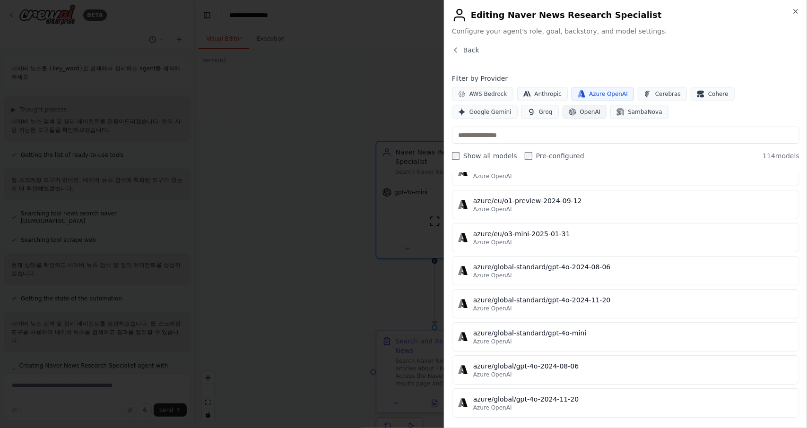
click at [580, 113] on span "OpenAI" at bounding box center [590, 112] width 21 height 8
click at [796, 10] on icon "button" at bounding box center [796, 12] width 8 height 8
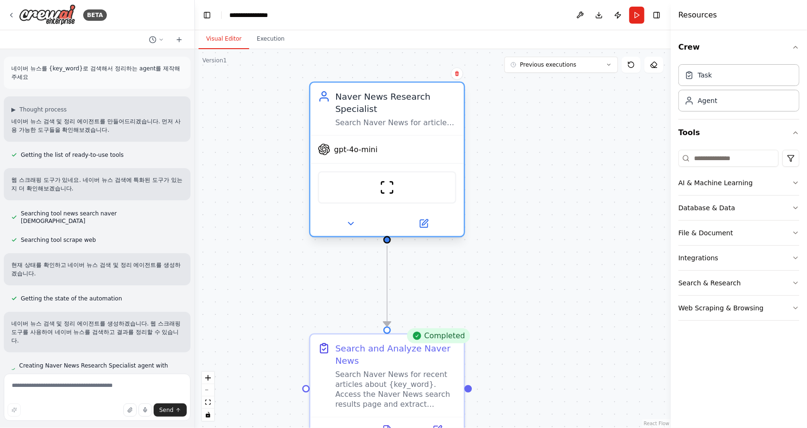
click at [388, 120] on div "Search Naver News for articles related to {key_word} and organize the findings …" at bounding box center [395, 123] width 121 height 10
click at [386, 130] on div "Naver News Research Specialist Search Naver News for articles related to {key_w…" at bounding box center [387, 109] width 154 height 52
click at [374, 114] on div "Naver News Research Specialist" at bounding box center [395, 102] width 121 height 25
click at [372, 114] on div "Naver News Research Specialist" at bounding box center [395, 102] width 121 height 25
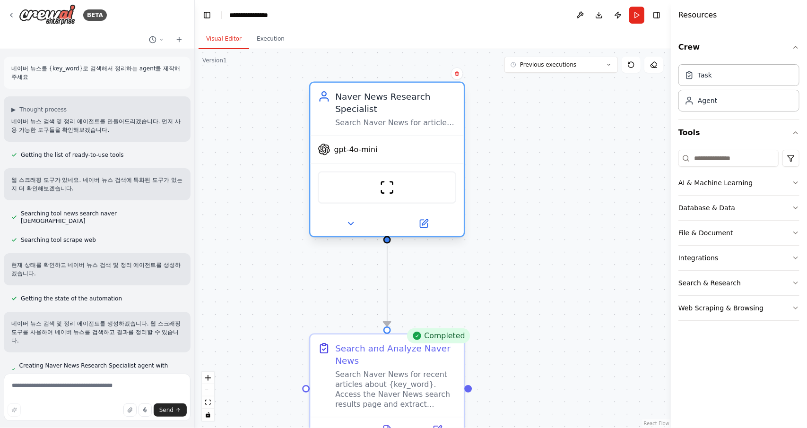
click at [372, 114] on div "Naver News Research Specialist" at bounding box center [395, 102] width 121 height 25
click at [354, 233] on div at bounding box center [387, 223] width 154 height 25
click at [352, 227] on icon at bounding box center [351, 224] width 10 height 10
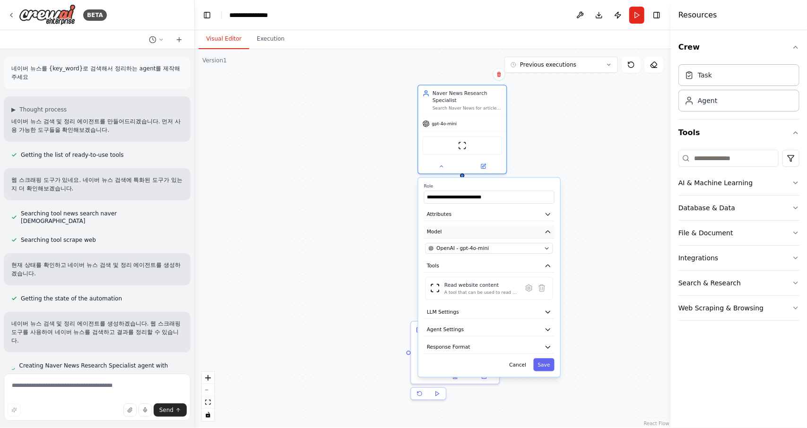
drag, startPoint x: 531, startPoint y: 321, endPoint x: 541, endPoint y: 226, distance: 95.6
click at [541, 226] on button "Model" at bounding box center [489, 232] width 131 height 13
click at [621, 238] on div ".deletable-edge-delete-btn { width: 20px; height: 20px; border: 0px solid #ffff…" at bounding box center [433, 238] width 476 height 379
click at [614, 198] on div ".deletable-edge-delete-btn { width: 20px; height: 20px; border: 0px solid #ffff…" at bounding box center [433, 238] width 476 height 379
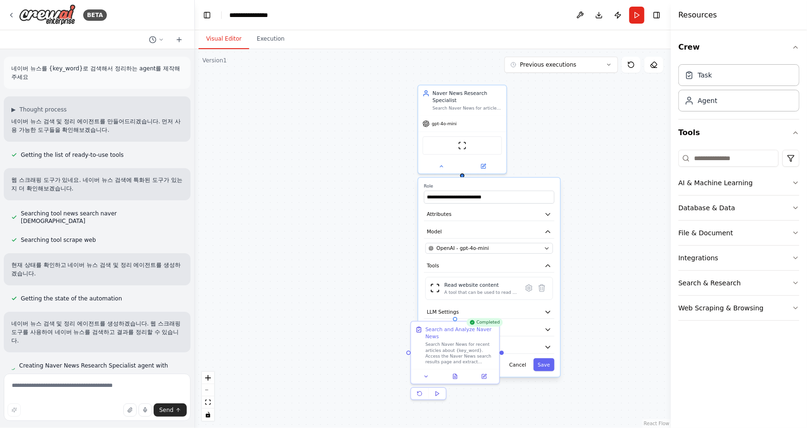
click at [614, 198] on div ".deletable-edge-delete-btn { width: 20px; height: 20px; border: 0px solid #ffff…" at bounding box center [433, 238] width 476 height 379
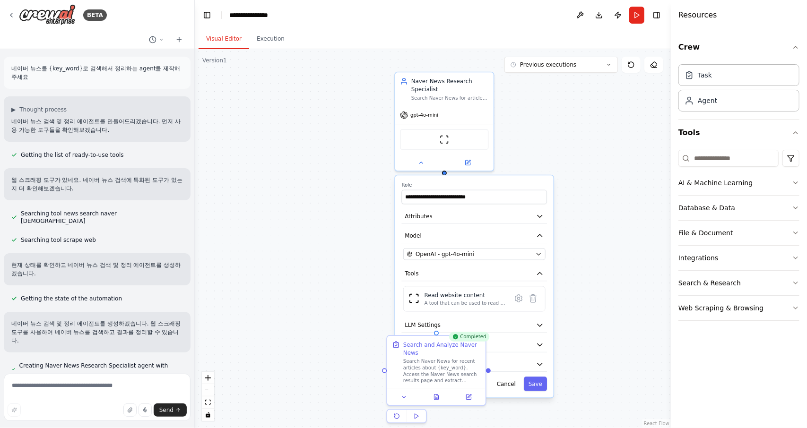
click at [505, 160] on div ".deletable-edge-delete-btn { width: 20px; height: 20px; border: 0px solid #ffff…" at bounding box center [433, 238] width 476 height 379
click at [445, 175] on div "**********" at bounding box center [474, 286] width 158 height 222
click at [436, 190] on input "**********" at bounding box center [475, 197] width 146 height 14
click at [422, 169] on div "Naver News Research Specialist Search Naver News for articles related to {key_w…" at bounding box center [444, 120] width 100 height 100
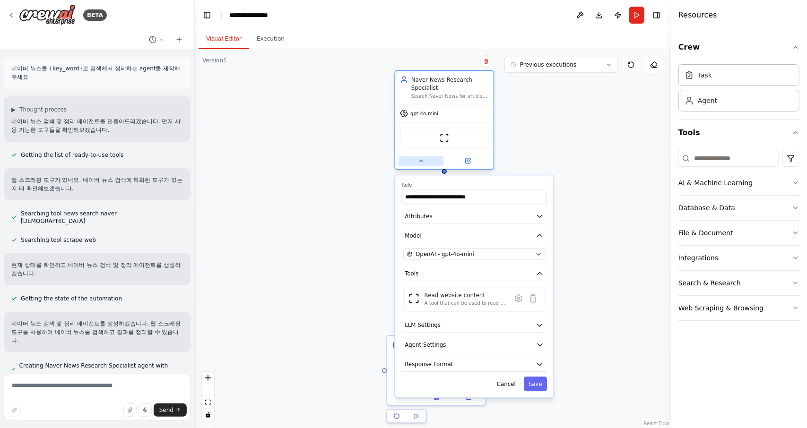
click at [423, 165] on button at bounding box center [421, 161] width 45 height 9
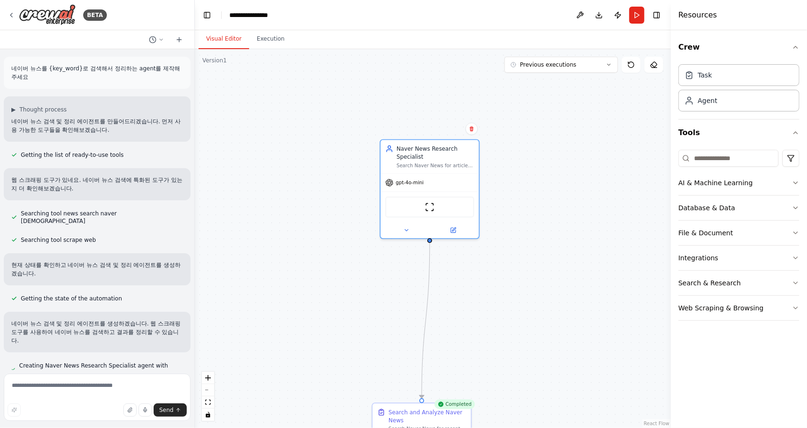
drag, startPoint x: 552, startPoint y: 214, endPoint x: 525, endPoint y: 264, distance: 57.4
click at [535, 250] on div ".deletable-edge-delete-btn { width: 20px; height: 20px; border: 0px solid #ffff…" at bounding box center [433, 238] width 476 height 379
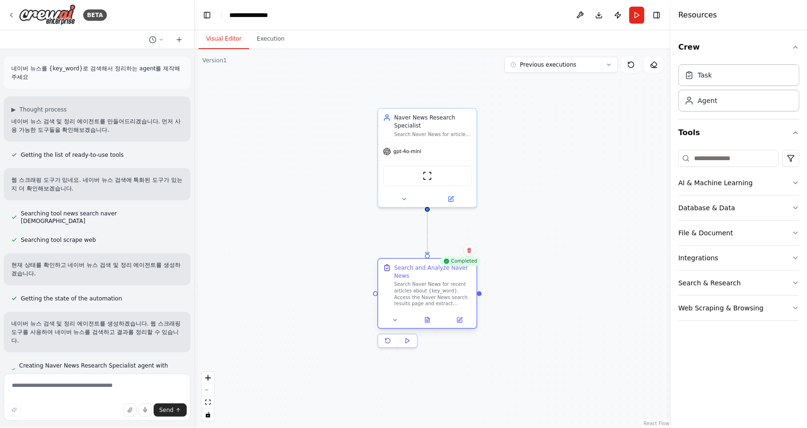
drag, startPoint x: 396, startPoint y: 376, endPoint x: 408, endPoint y: 262, distance: 114.1
click at [408, 262] on div "Search and Analyze Naver News Search Naver News for recent articles about {key_…" at bounding box center [427, 285] width 98 height 53
click at [532, 251] on div ".deletable-edge-delete-btn { width: 20px; height: 20px; border: 0px solid #ffff…" at bounding box center [433, 238] width 476 height 379
drag, startPoint x: 21, startPoint y: 109, endPoint x: 45, endPoint y: 111, distance: 24.7
click at [45, 111] on span "Thought process" at bounding box center [42, 110] width 47 height 8
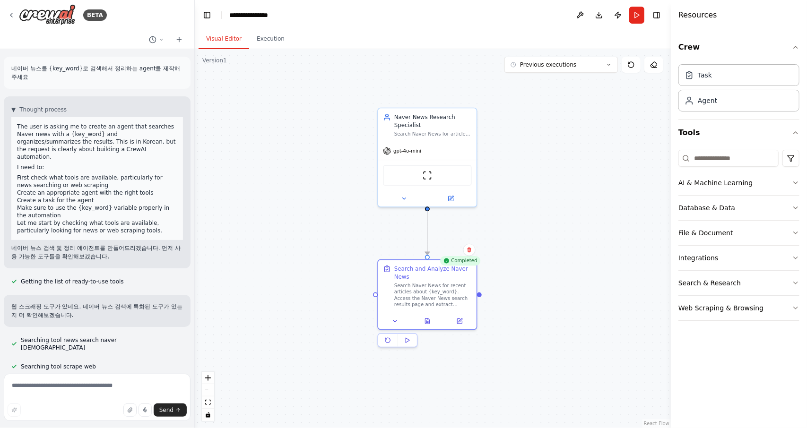
click at [44, 114] on div "▼ Thought process The user is asking me to create an agent that searches Naver …" at bounding box center [97, 173] width 172 height 134
click at [43, 107] on span "Thought process" at bounding box center [42, 110] width 47 height 8
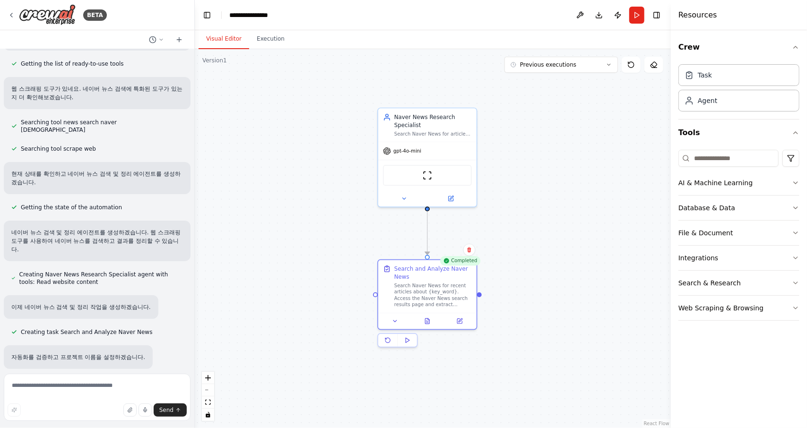
scroll to position [142, 0]
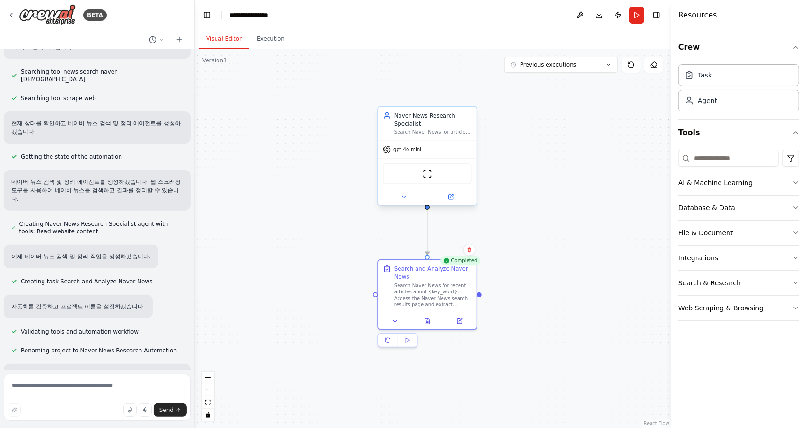
click at [446, 121] on div "Naver News Research Specialist" at bounding box center [433, 120] width 78 height 16
click at [407, 271] on div "Search and Analyze Naver News" at bounding box center [433, 271] width 78 height 16
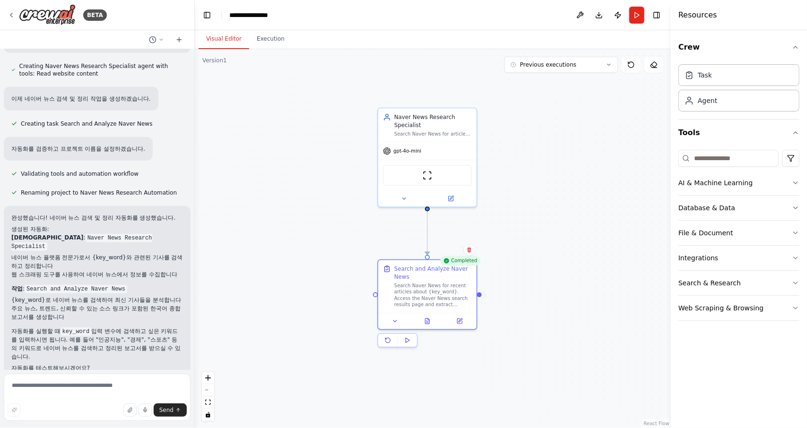
scroll to position [309, 0]
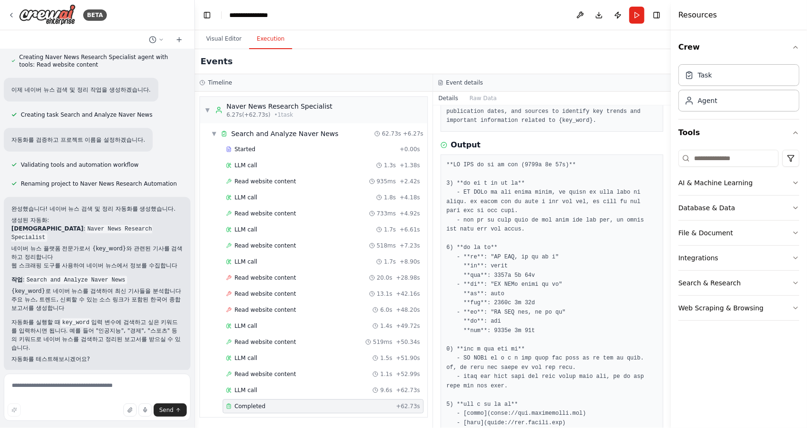
click at [262, 42] on button "Execution" at bounding box center [270, 39] width 43 height 20
click at [243, 44] on button "Visual Editor" at bounding box center [224, 39] width 51 height 20
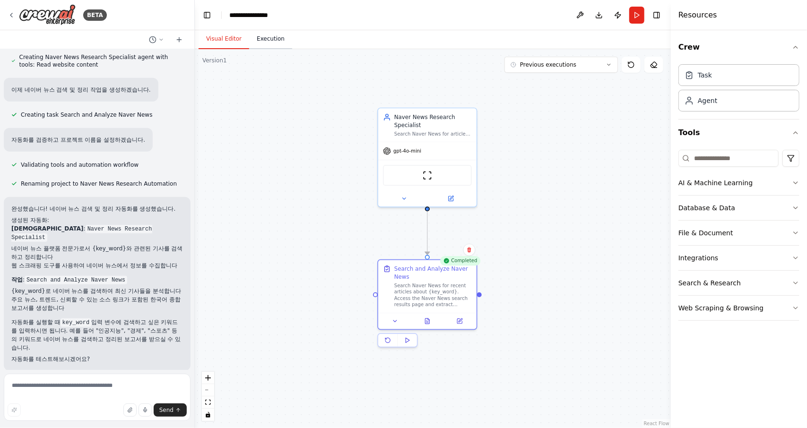
click at [273, 41] on button "Execution" at bounding box center [270, 39] width 43 height 20
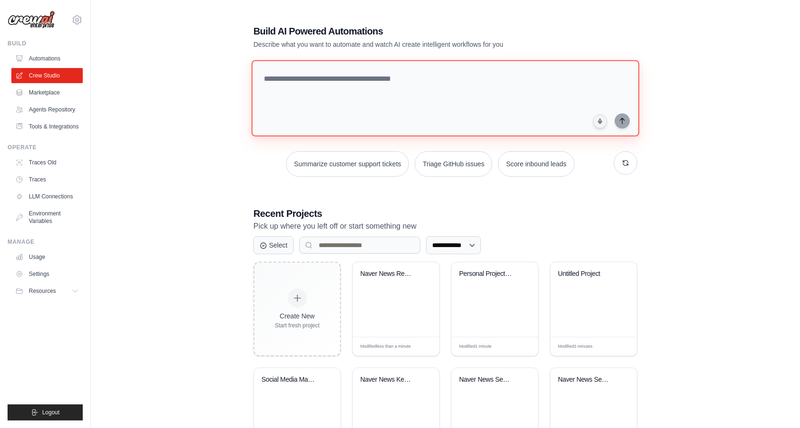
click at [404, 98] on textarea at bounding box center [446, 98] width 388 height 77
click at [30, 56] on link "Automations" at bounding box center [47, 58] width 71 height 15
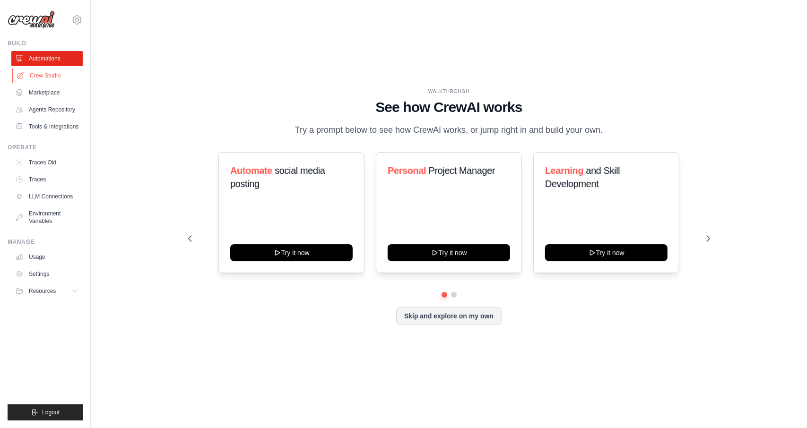
click at [56, 77] on link "Crew Studio" at bounding box center [47, 75] width 71 height 15
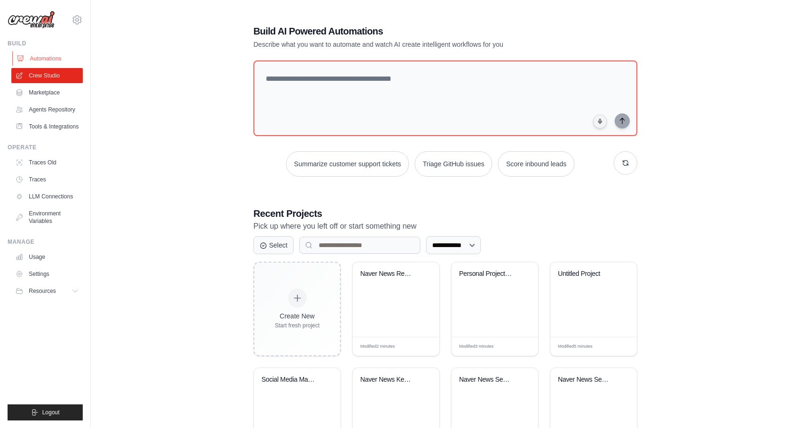
click at [56, 59] on link "Automations" at bounding box center [47, 58] width 71 height 15
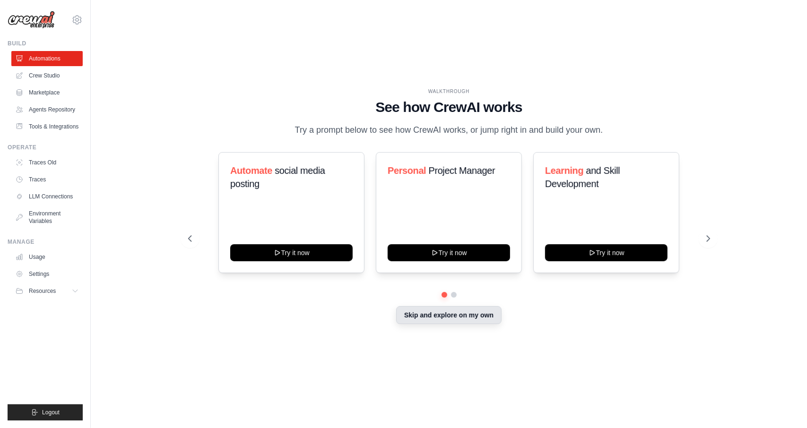
click at [413, 324] on button "Skip and explore on my own" at bounding box center [448, 315] width 105 height 18
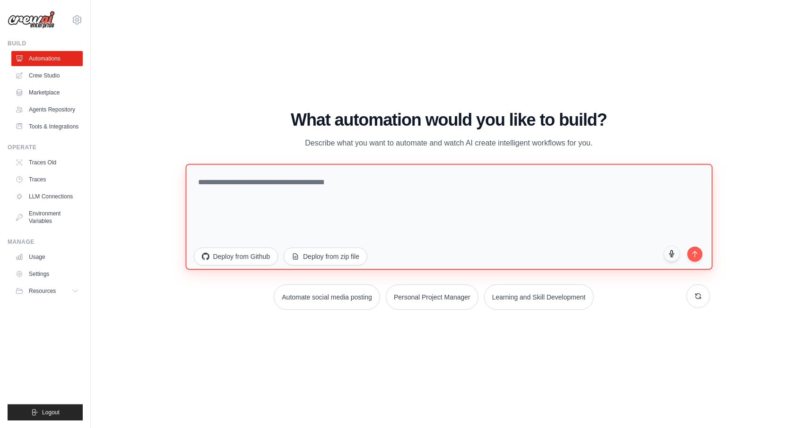
click at [307, 188] on textarea at bounding box center [448, 217] width 527 height 106
paste textarea "**********"
type textarea "**********"
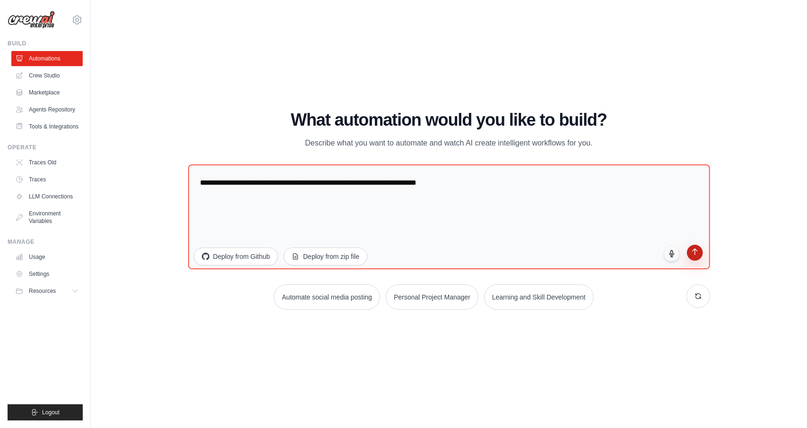
click at [700, 257] on button "submit" at bounding box center [695, 253] width 16 height 16
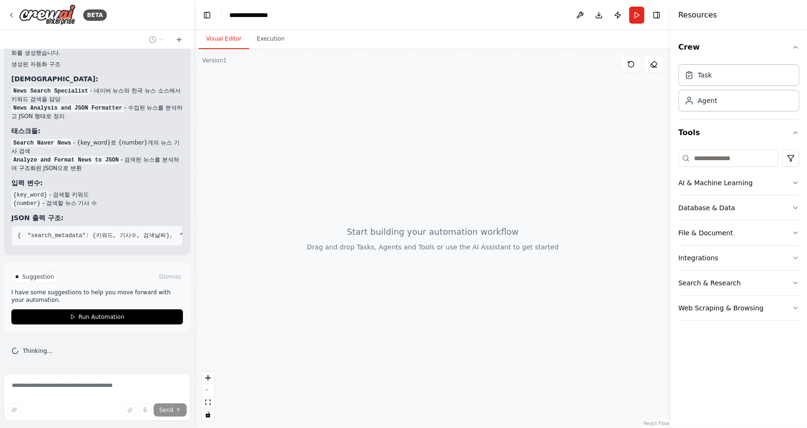
scroll to position [546, 0]
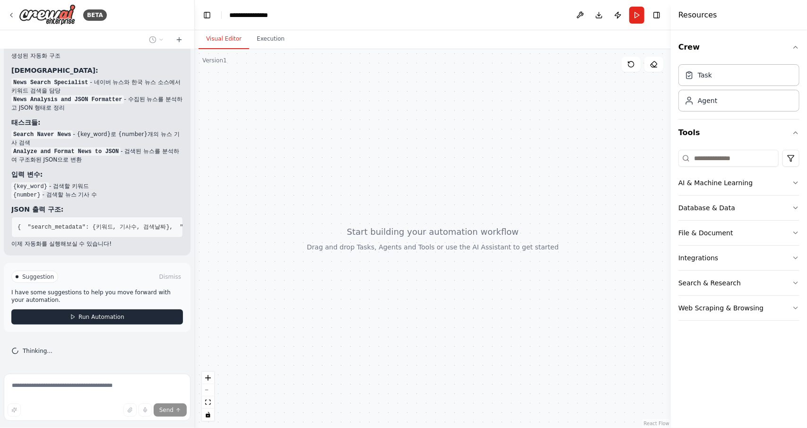
click at [132, 321] on button "Run Automation" at bounding box center [97, 317] width 172 height 15
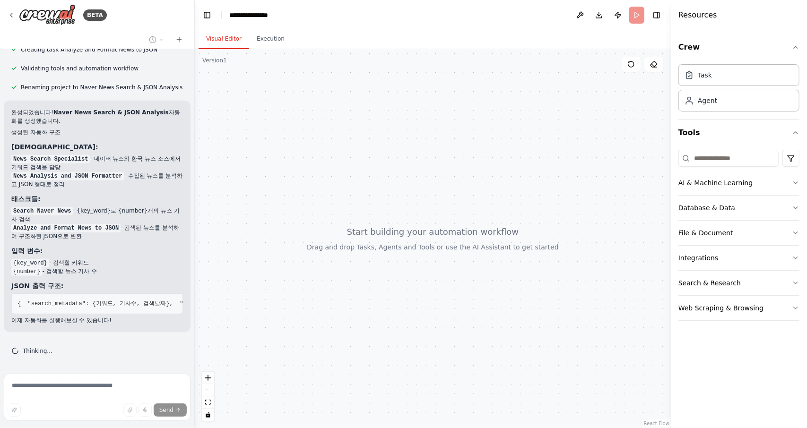
scroll to position [470, 0]
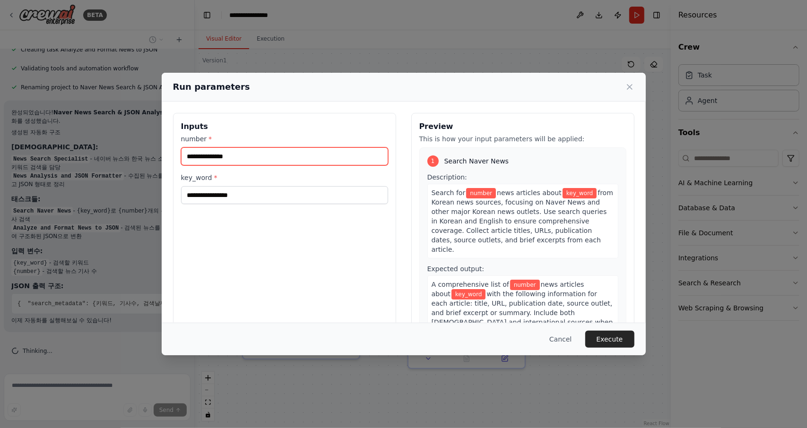
click at [287, 158] on input "number *" at bounding box center [284, 157] width 207 height 18
type input "**"
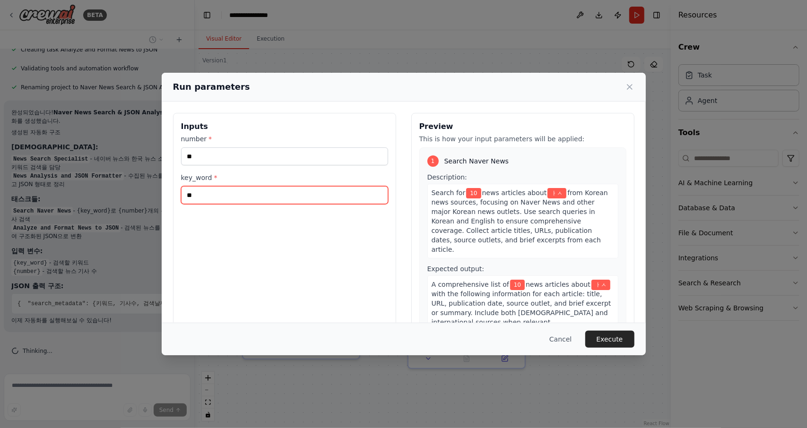
type input "*"
type input "******"
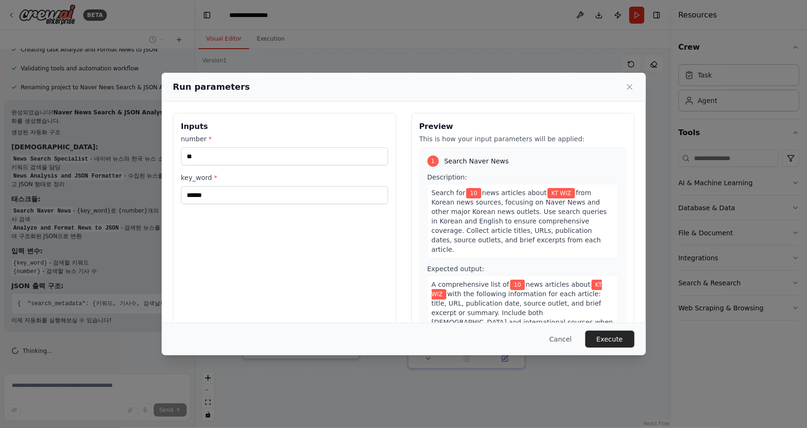
click at [615, 351] on div "Cancel Execute" at bounding box center [404, 339] width 484 height 33
click at [618, 339] on button "Execute" at bounding box center [610, 339] width 49 height 17
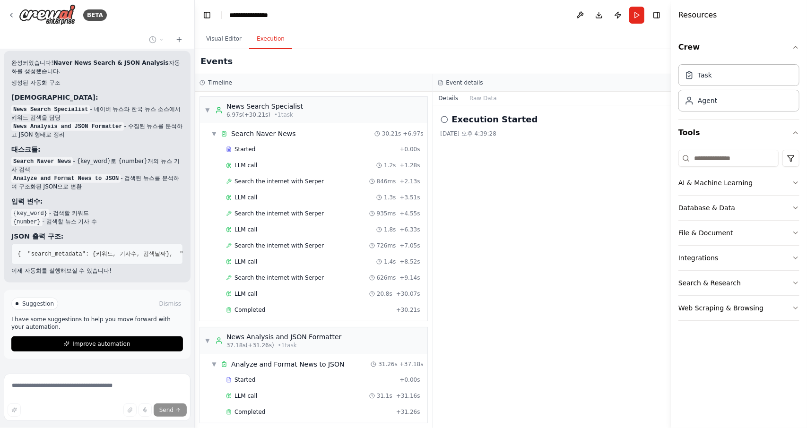
scroll to position [546, 0]
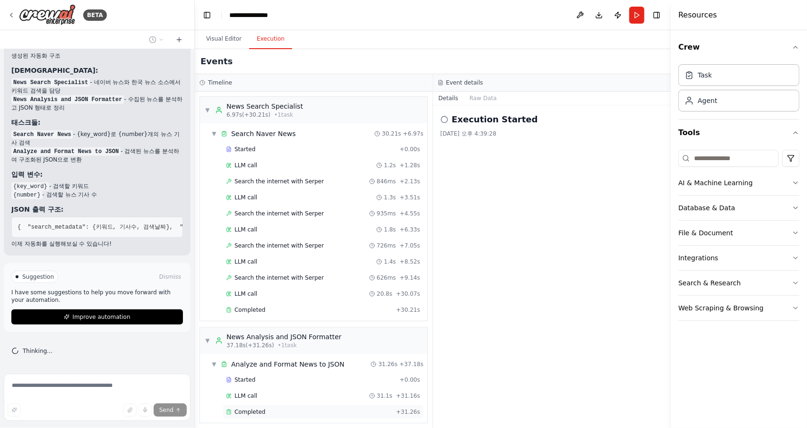
click at [252, 409] on span "Completed" at bounding box center [250, 413] width 31 height 8
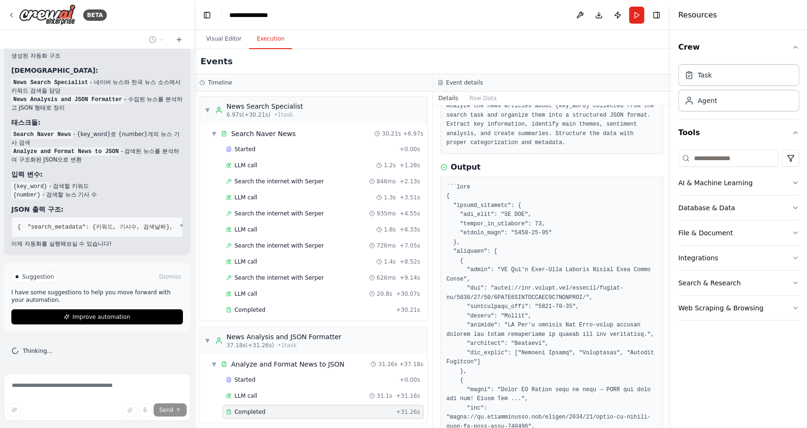
scroll to position [142, 0]
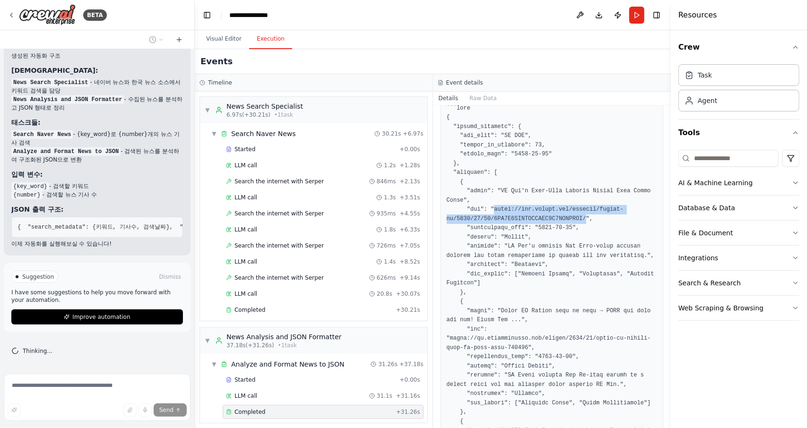
drag, startPoint x: 491, startPoint y: 209, endPoint x: 576, endPoint y: 219, distance: 85.8
copy pre "[URL][DOMAIN_NAME]"
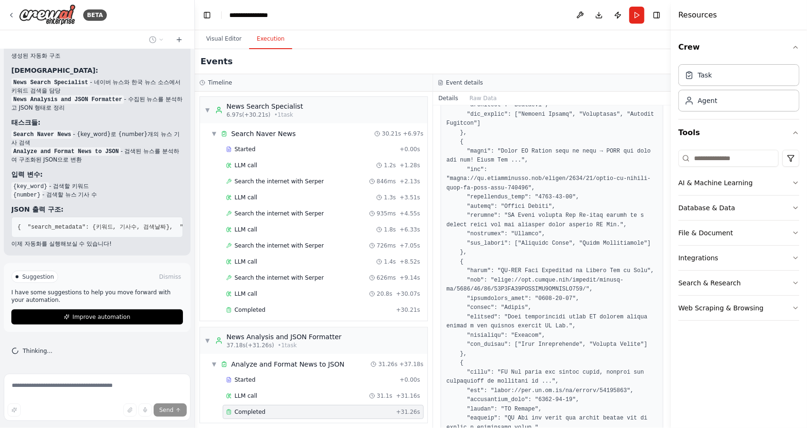
scroll to position [378, 0]
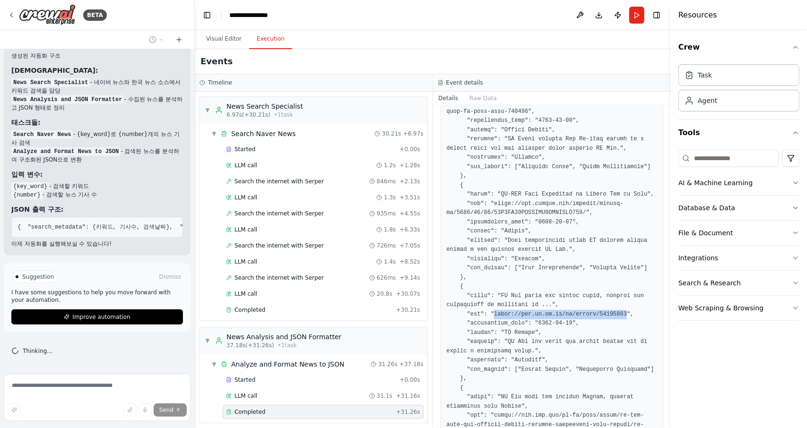
drag, startPoint x: 492, startPoint y: 305, endPoint x: 612, endPoint y: 306, distance: 119.7
copy pre "[URL][DOMAIN_NAME]"
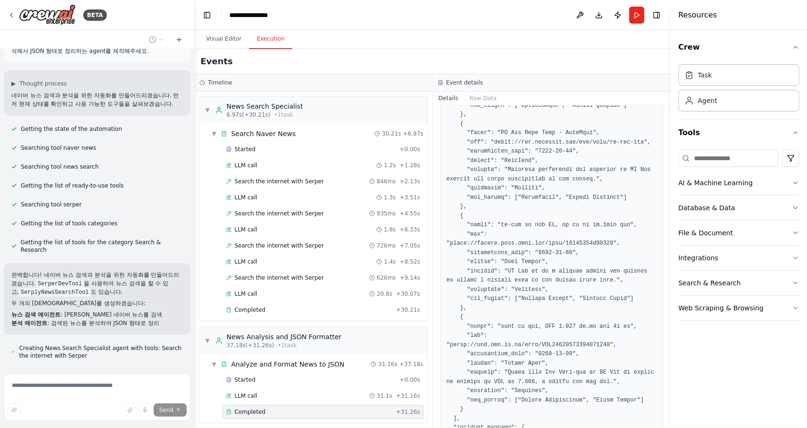
scroll to position [0, 0]
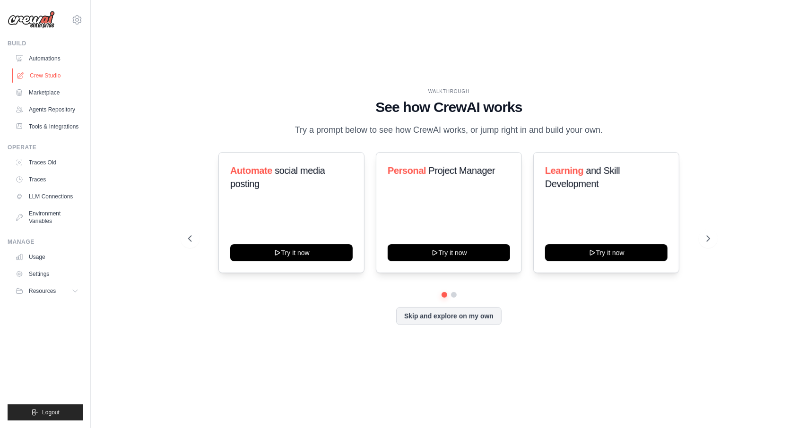
click at [48, 75] on link "Crew Studio" at bounding box center [47, 75] width 71 height 15
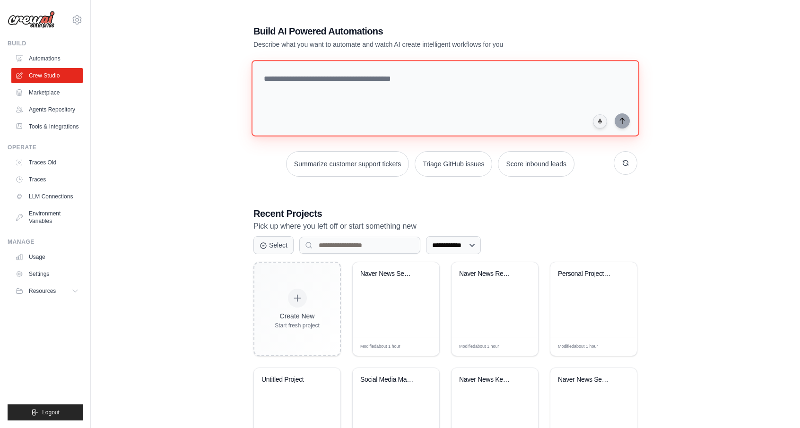
click at [355, 101] on textarea at bounding box center [446, 98] width 388 height 77
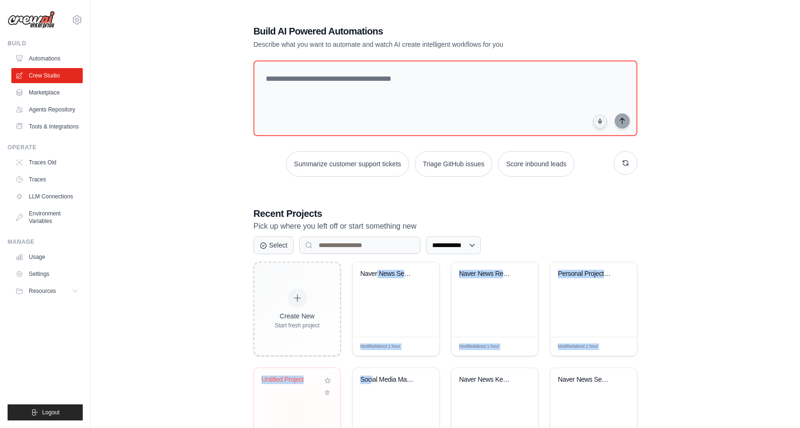
drag, startPoint x: 369, startPoint y: 396, endPoint x: 325, endPoint y: 373, distance: 49.3
click at [360, 392] on div "Create New Start fresh project Naver News Search & JSON Analysis Modified about…" at bounding box center [446, 415] width 384 height 306
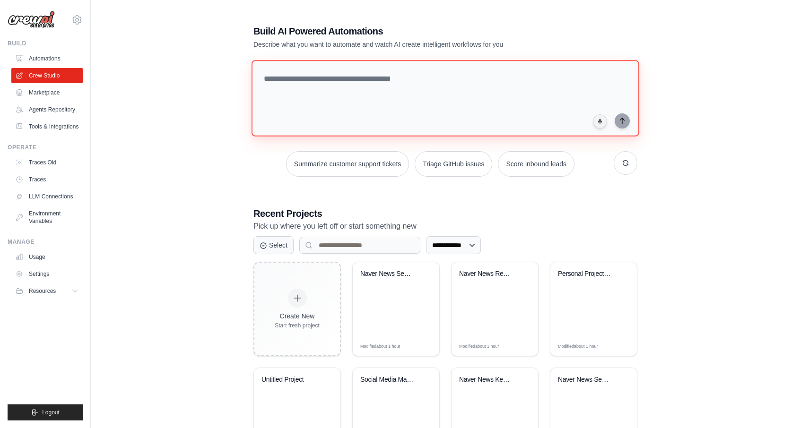
click at [354, 82] on textarea at bounding box center [446, 98] width 388 height 77
paste textarea "**********"
type textarea "**********"
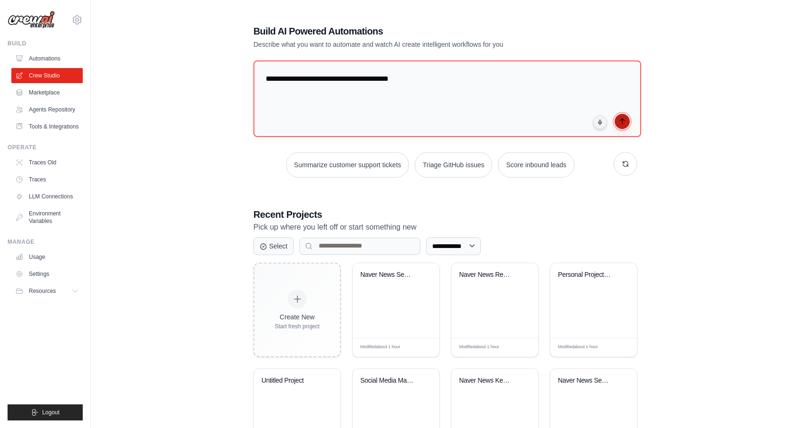
click at [623, 121] on icon "submit" at bounding box center [623, 122] width 8 height 8
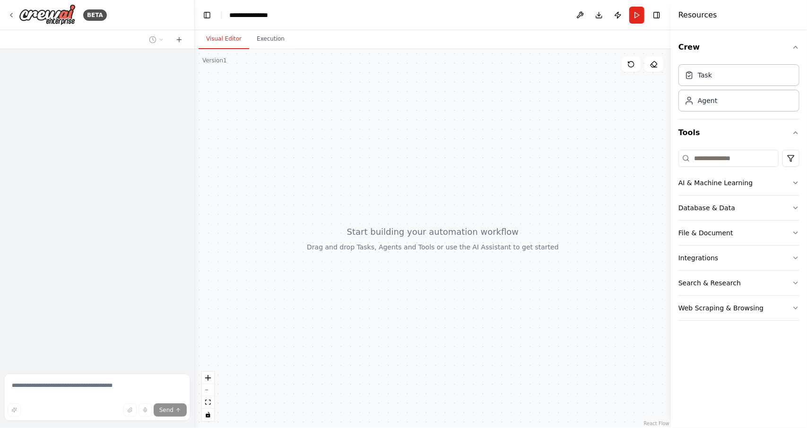
click at [143, 168] on div at bounding box center [97, 209] width 194 height 321
click at [271, 37] on button "Execution" at bounding box center [270, 39] width 43 height 20
click at [227, 42] on button "Visual Editor" at bounding box center [224, 39] width 51 height 20
click at [634, 22] on button "Run" at bounding box center [636, 15] width 15 height 17
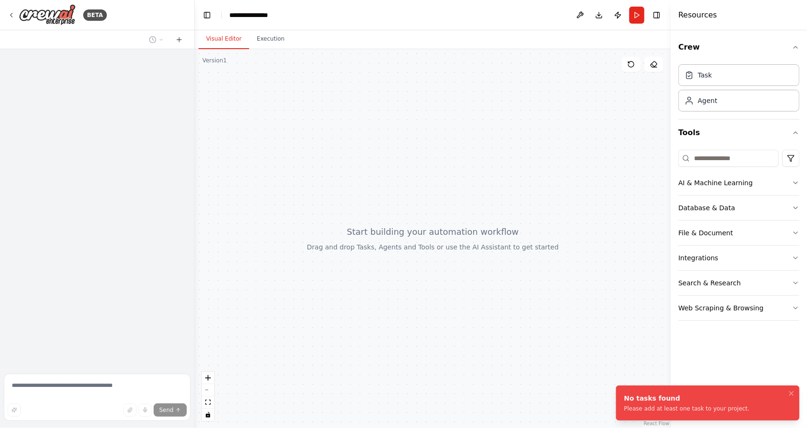
click at [315, 17] on header "**********" at bounding box center [433, 15] width 476 height 30
drag, startPoint x: 36, startPoint y: 406, endPoint x: 35, endPoint y: 412, distance: 5.8
click at [36, 409] on div "Send" at bounding box center [97, 410] width 179 height 13
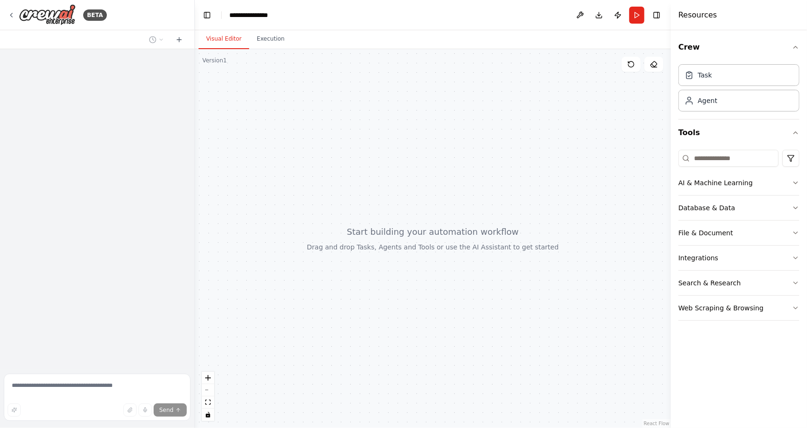
click at [36, 412] on div "Send" at bounding box center [97, 410] width 179 height 13
drag, startPoint x: 36, startPoint y: 412, endPoint x: 70, endPoint y: 415, distance: 33.7
click at [36, 411] on div "Send" at bounding box center [97, 410] width 179 height 13
click at [123, 199] on div at bounding box center [97, 209] width 194 height 321
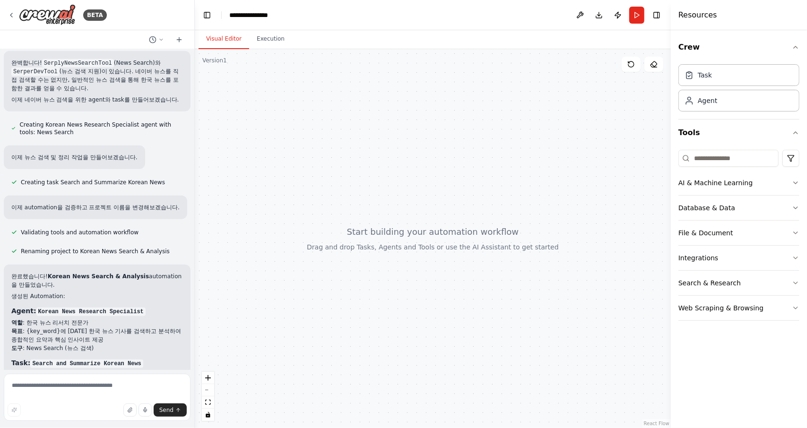
scroll to position [550, 0]
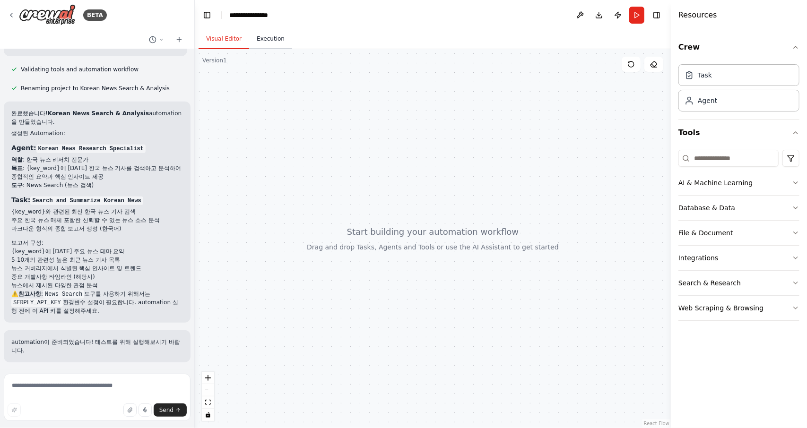
click at [273, 44] on button "Execution" at bounding box center [270, 39] width 43 height 20
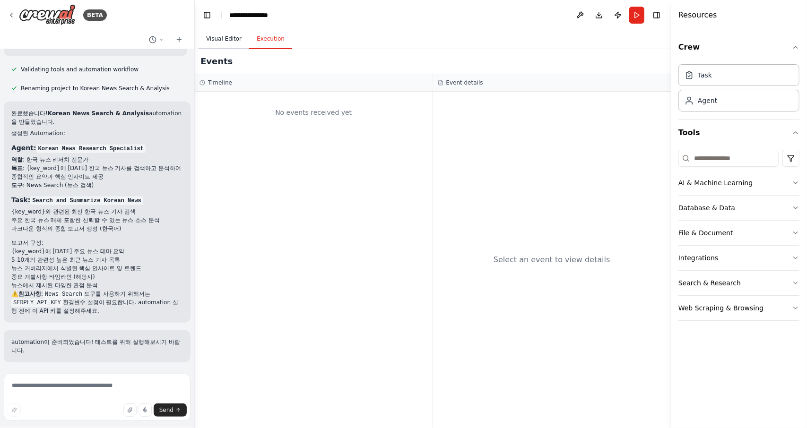
click at [225, 37] on button "Visual Editor" at bounding box center [224, 39] width 51 height 20
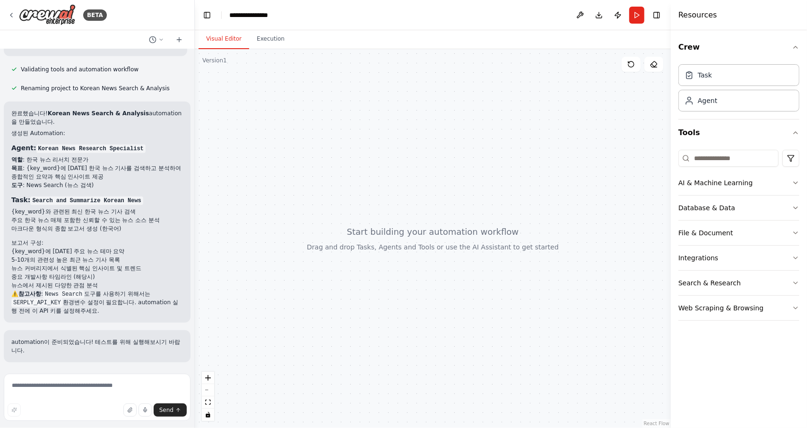
click at [341, 169] on div at bounding box center [433, 238] width 476 height 379
click at [58, 397] on textarea at bounding box center [97, 397] width 187 height 47
